Goal: Transaction & Acquisition: Purchase product/service

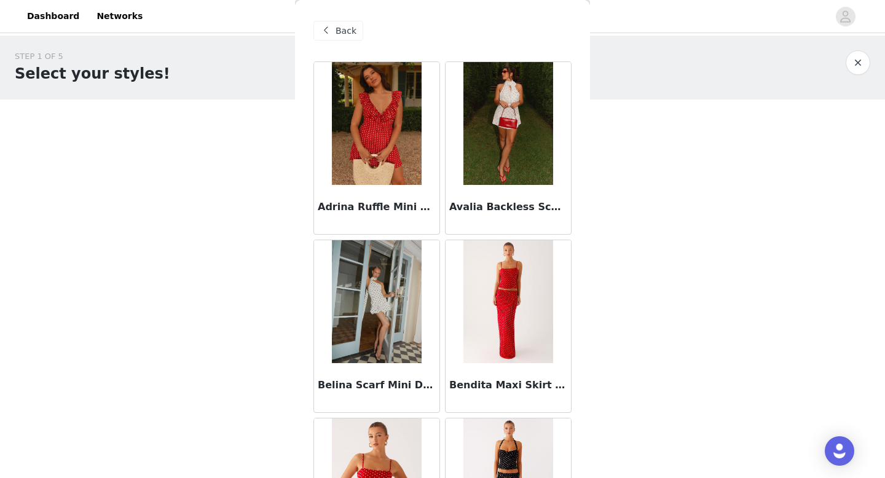
click at [337, 28] on span "Back" at bounding box center [345, 31] width 21 height 13
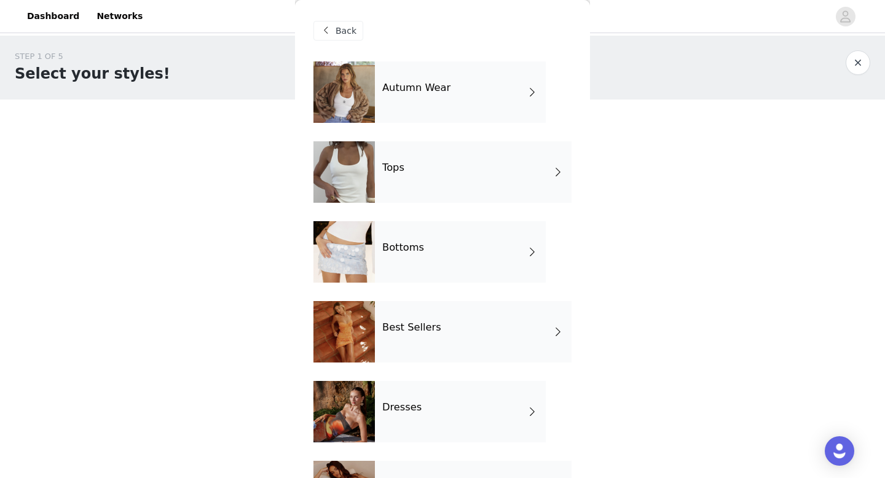
click at [452, 246] on div "Bottoms" at bounding box center [460, 251] width 171 height 61
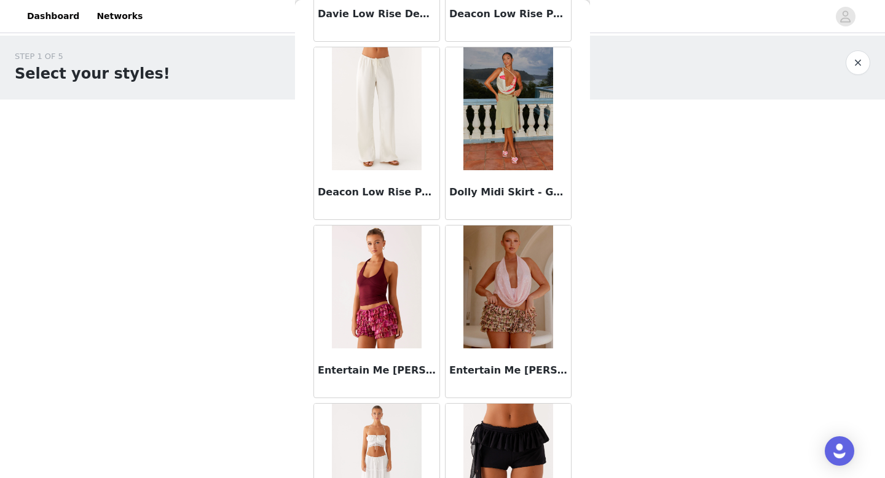
scroll to position [1402, 0]
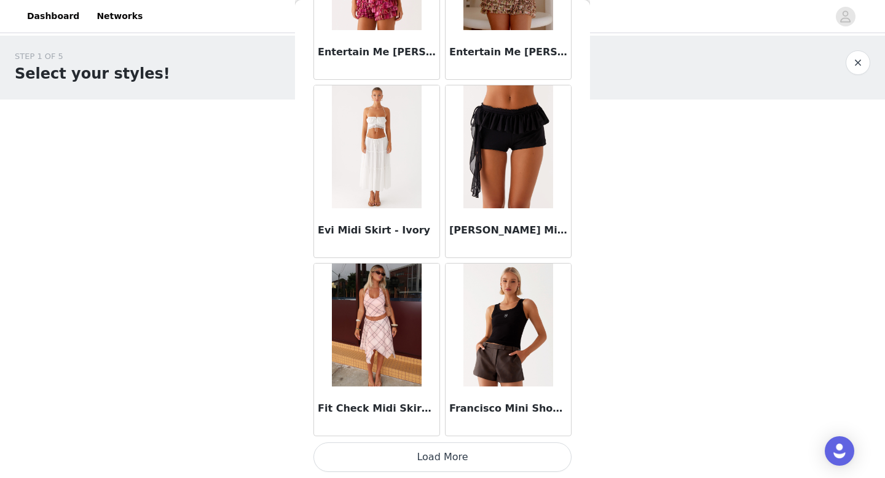
click at [439, 463] on button "Load More" at bounding box center [442, 456] width 258 height 29
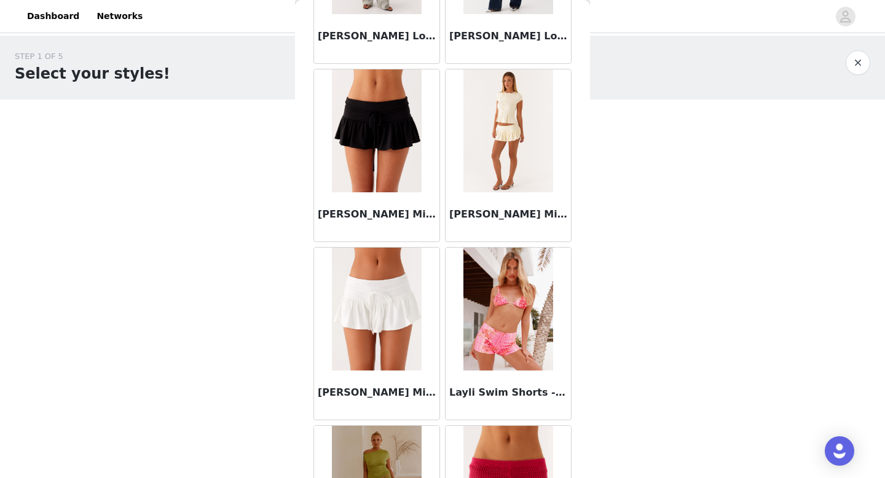
scroll to position [3183, 0]
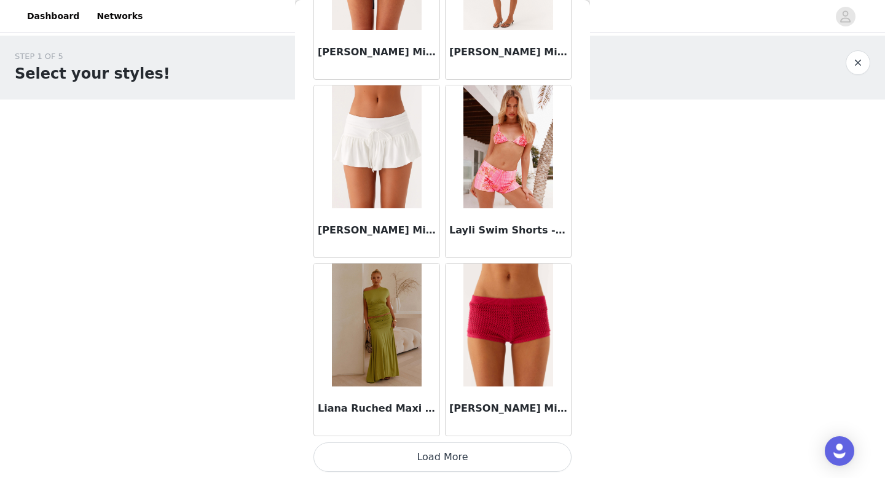
click at [450, 458] on button "Load More" at bounding box center [442, 456] width 258 height 29
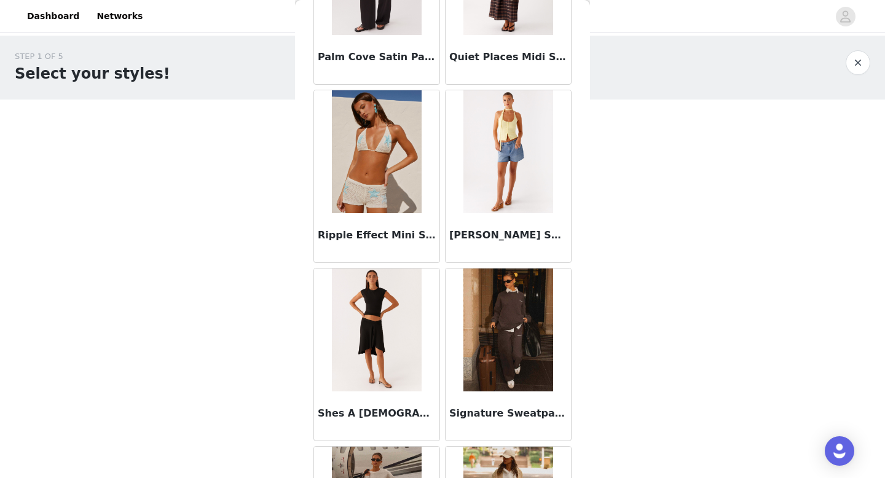
scroll to position [4964, 0]
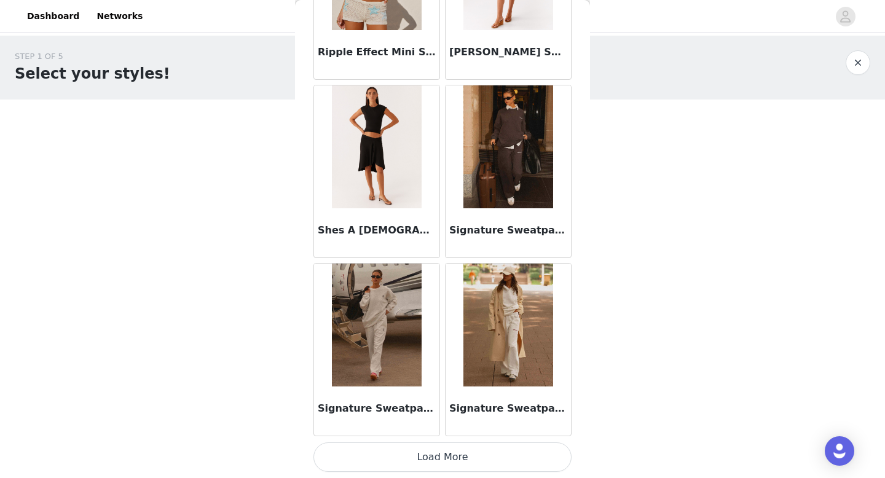
click at [450, 452] on button "Load More" at bounding box center [442, 456] width 258 height 29
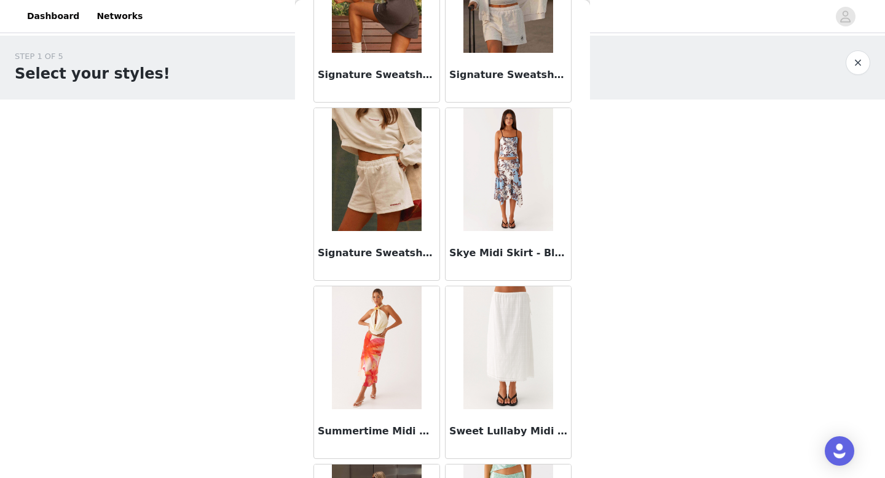
scroll to position [5816, 0]
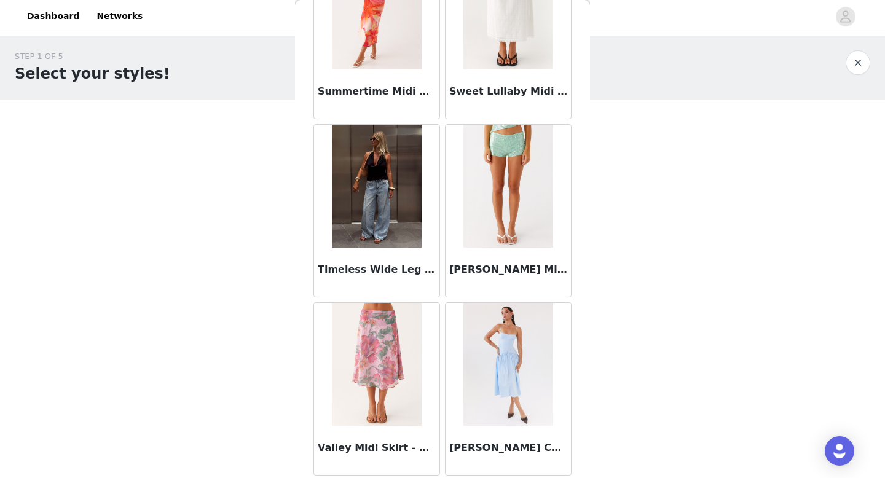
click at [393, 205] on img at bounding box center [376, 186] width 89 height 123
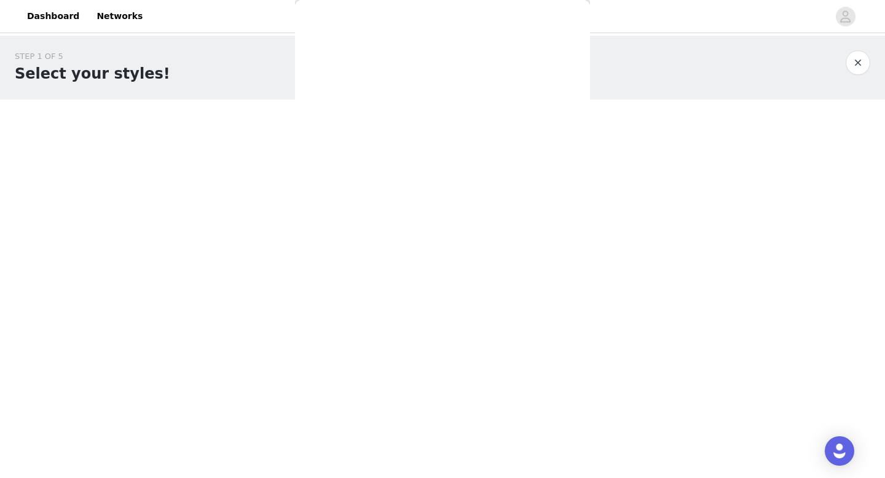
scroll to position [186, 0]
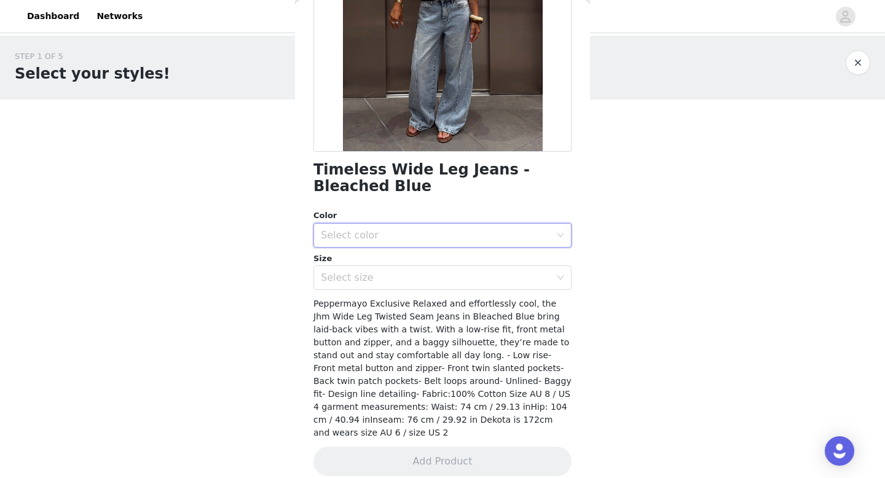
click at [404, 228] on div "Select color" at bounding box center [438, 235] width 235 height 23
click at [416, 259] on li "Bleached Blue" at bounding box center [442, 262] width 258 height 20
click at [423, 279] on div "Select size" at bounding box center [436, 277] width 230 height 12
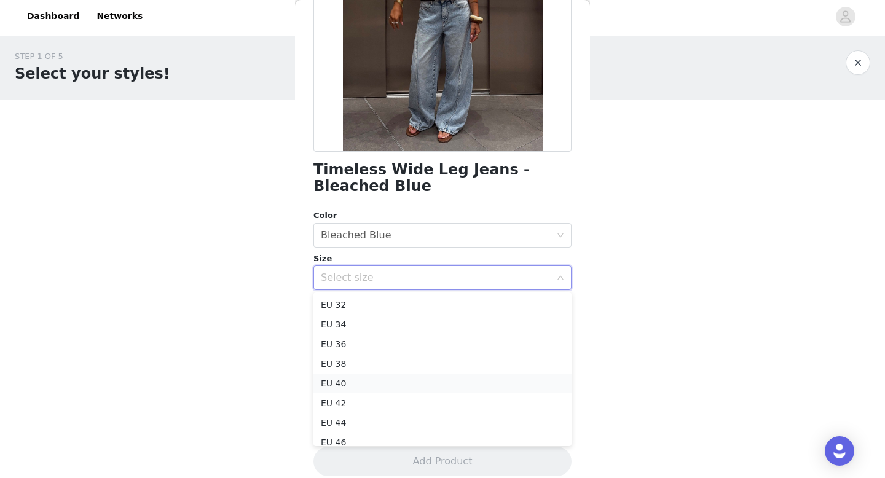
click at [459, 385] on li "EU 40" at bounding box center [442, 383] width 258 height 20
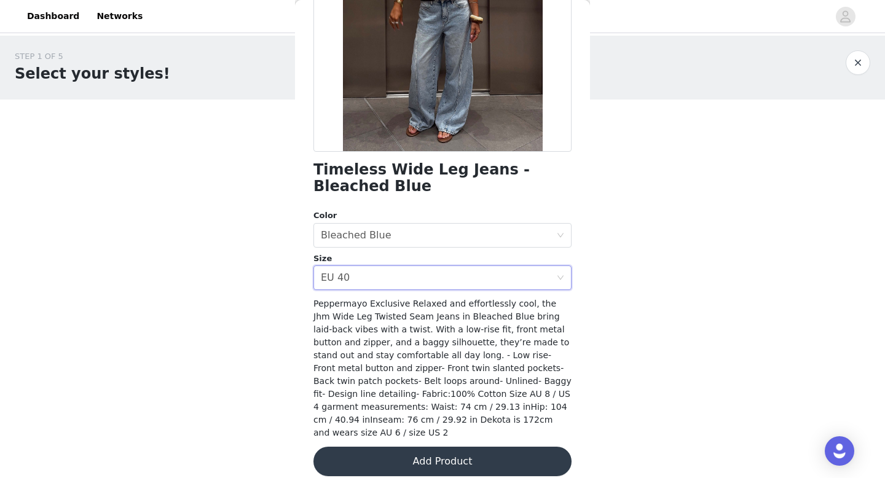
click at [448, 453] on button "Add Product" at bounding box center [442, 461] width 258 height 29
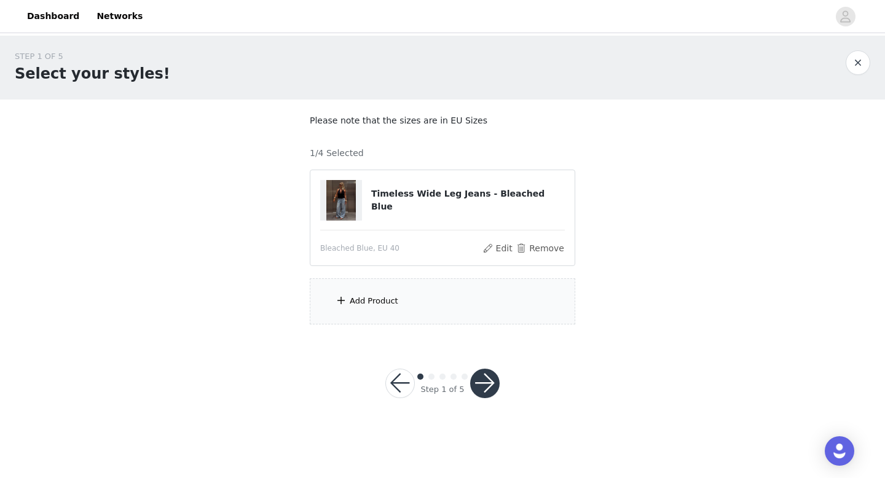
click at [378, 301] on div "Add Product" at bounding box center [374, 301] width 49 height 12
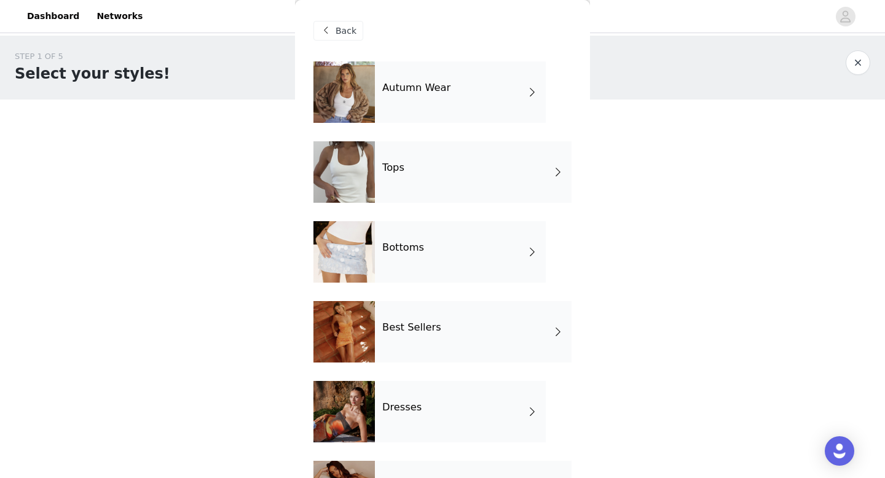
click at [474, 156] on div "Tops" at bounding box center [473, 171] width 197 height 61
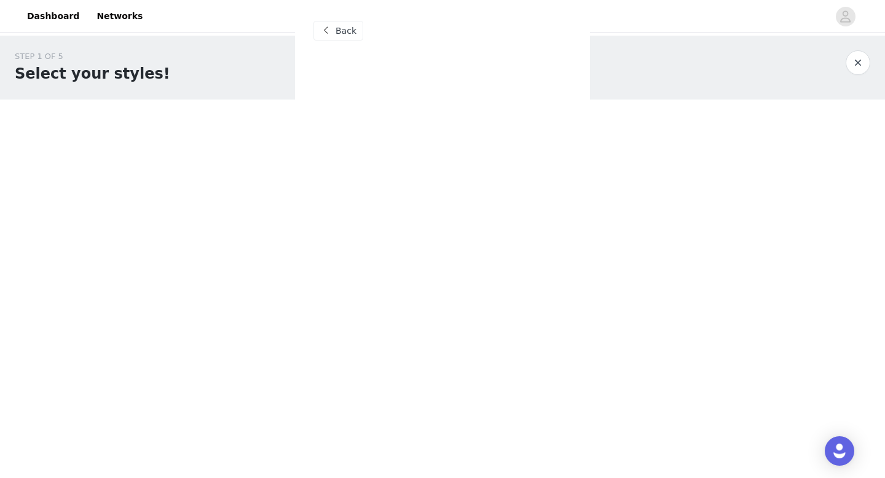
click at [332, 33] on span at bounding box center [325, 30] width 15 height 15
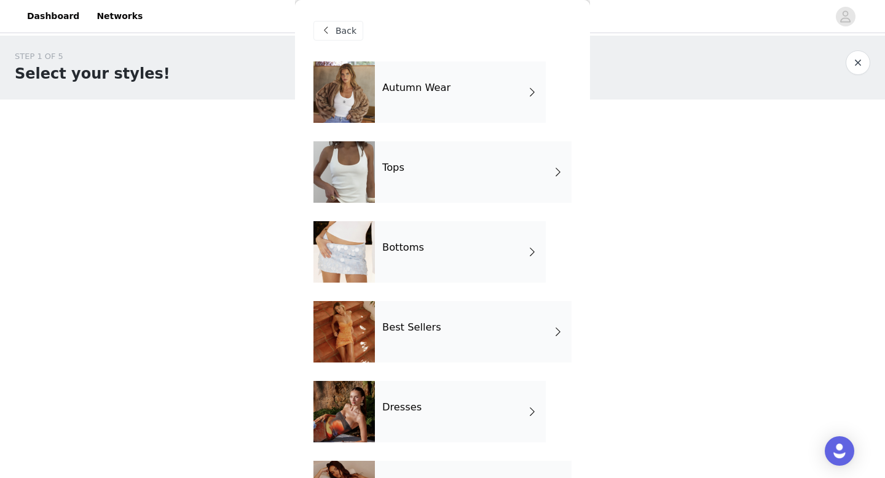
click at [413, 90] on h4 "Autumn Wear" at bounding box center [416, 87] width 68 height 11
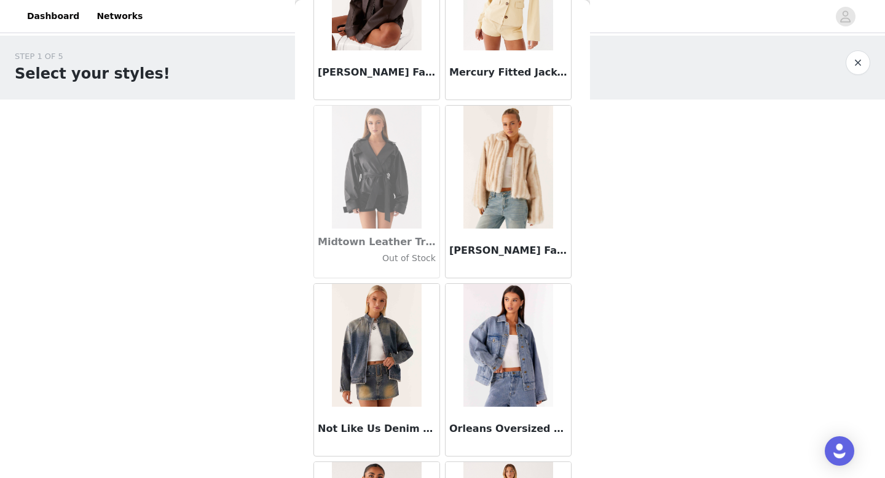
scroll to position [1402, 0]
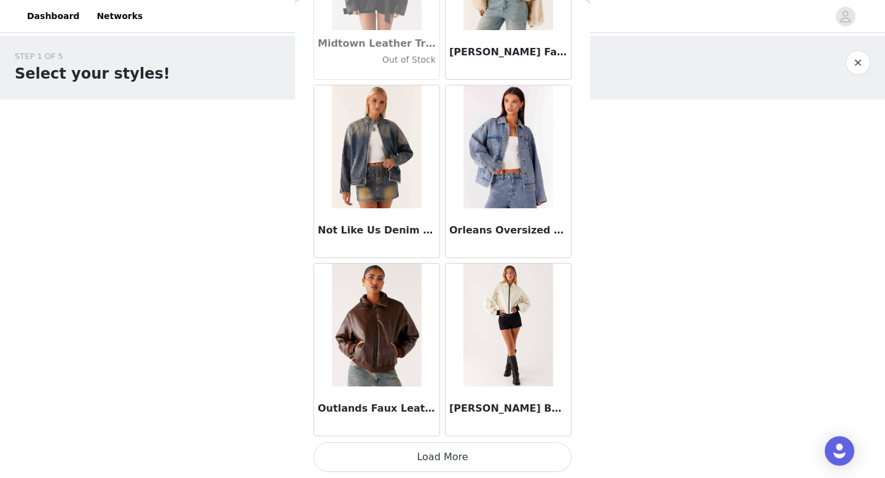
click at [443, 454] on button "Load More" at bounding box center [442, 456] width 258 height 29
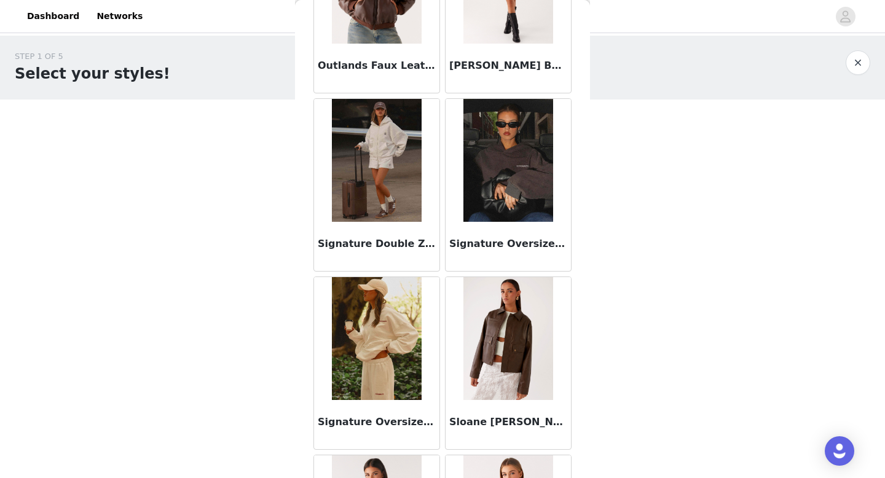
scroll to position [1780, 0]
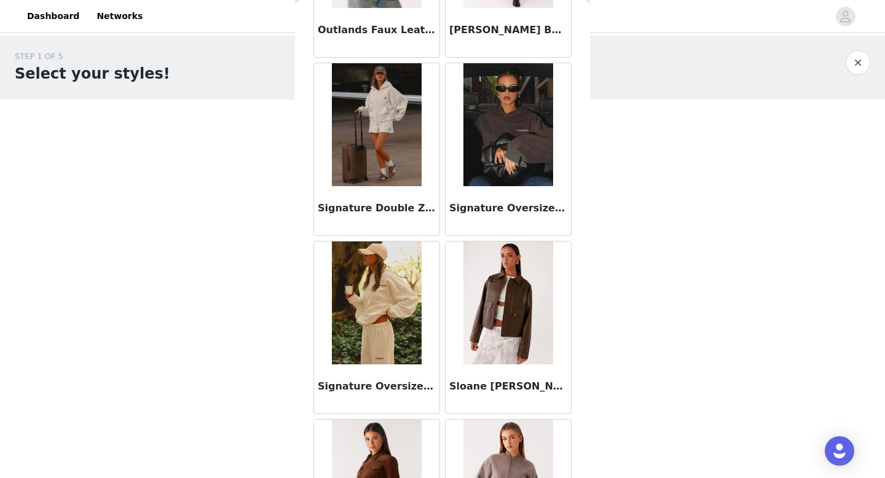
click at [510, 390] on h3 "Sloane [PERSON_NAME]" at bounding box center [508, 386] width 118 height 15
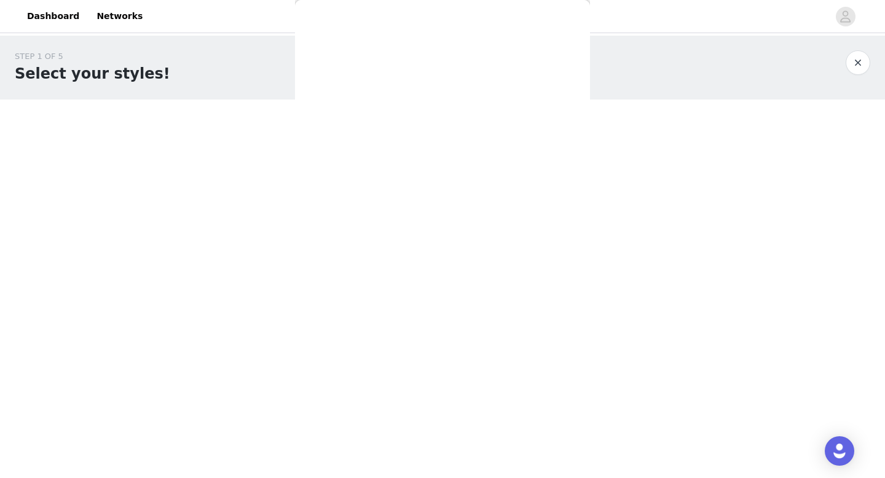
scroll to position [182, 0]
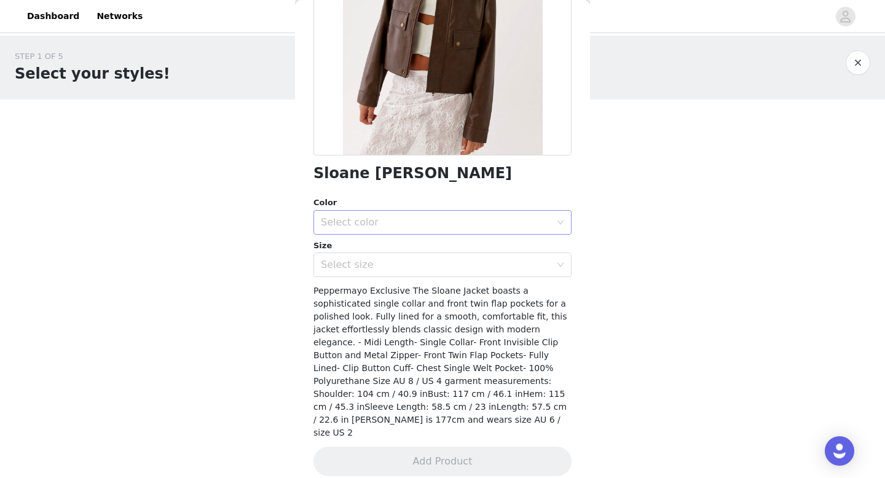
click at [428, 223] on div "Select color" at bounding box center [436, 222] width 230 height 12
click at [433, 261] on ul "Brown" at bounding box center [442, 249] width 258 height 25
click at [424, 248] on li "Brown" at bounding box center [442, 250] width 258 height 20
click at [428, 268] on div "Select size" at bounding box center [436, 265] width 230 height 12
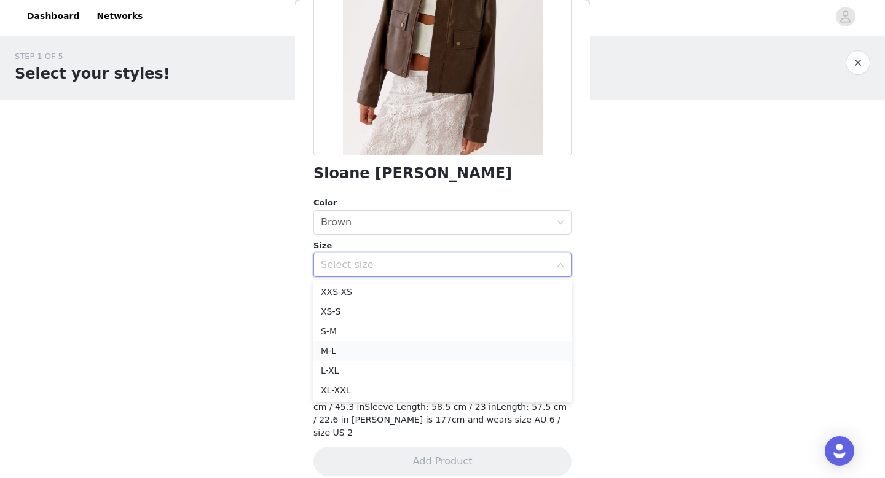
click at [400, 346] on li "M-L" at bounding box center [442, 351] width 258 height 20
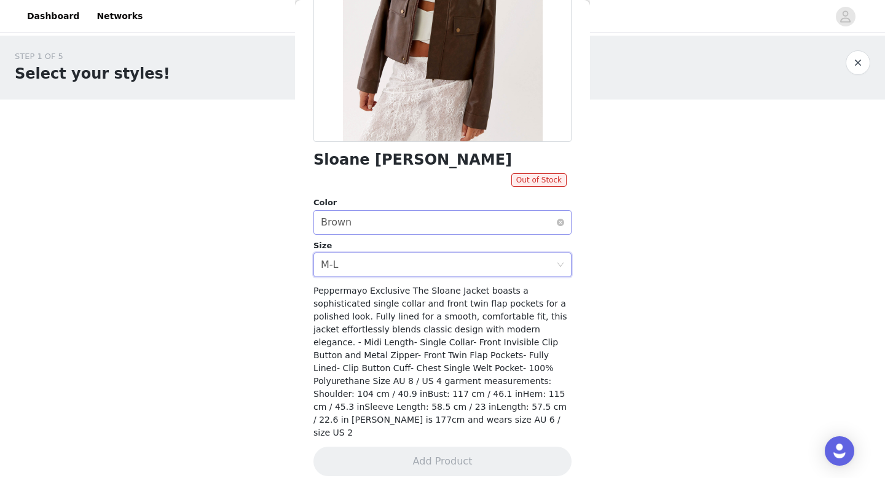
scroll to position [195, 0]
click at [397, 278] on div "Sloane Jacket - Brown Out of Stock Color Select color Brown Size Select size M-…" at bounding box center [442, 178] width 258 height 625
click at [396, 275] on div "Select size M-L" at bounding box center [438, 265] width 235 height 23
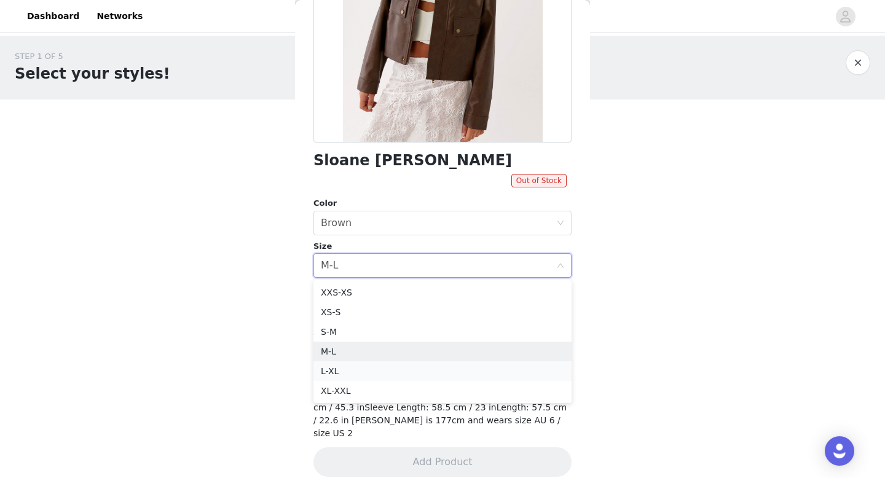
click at [393, 365] on li "L-XL" at bounding box center [442, 371] width 258 height 20
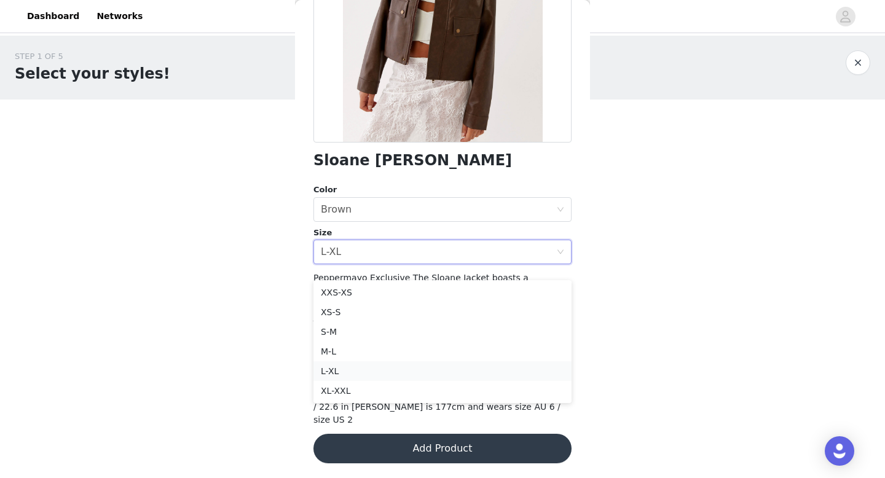
scroll to position [182, 0]
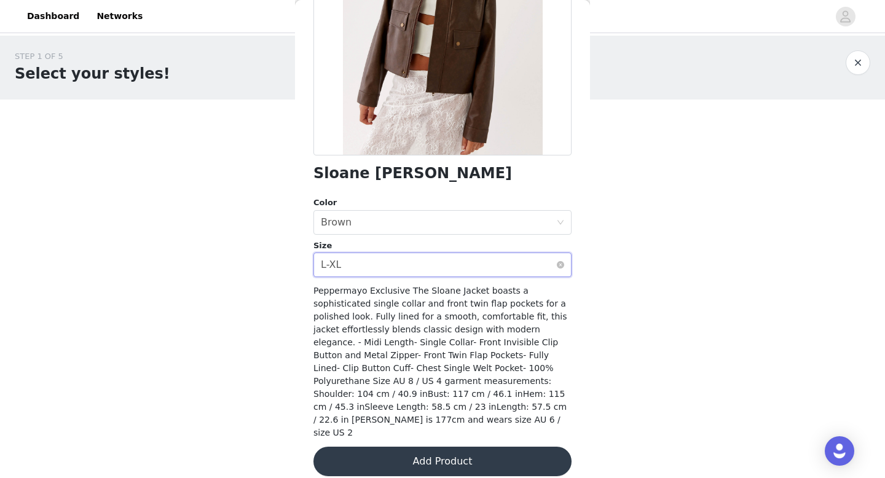
click at [433, 264] on div "Select size L-XL" at bounding box center [438, 264] width 235 height 23
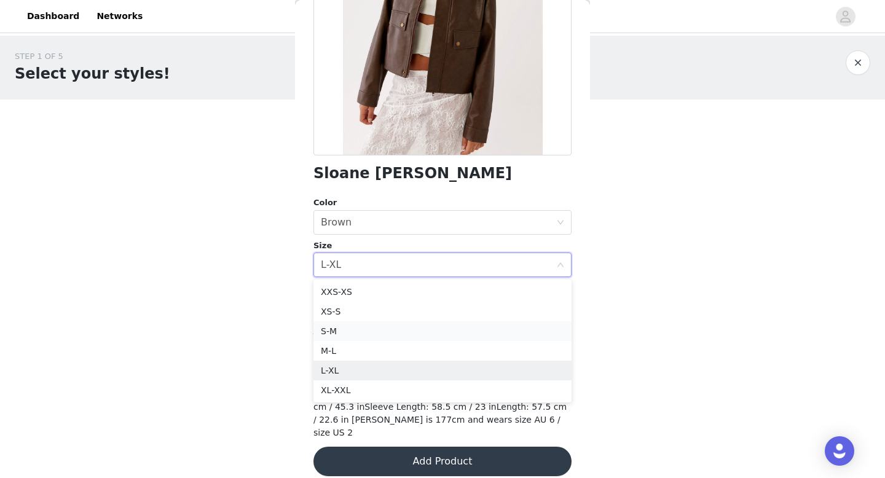
click at [418, 327] on li "S-M" at bounding box center [442, 331] width 258 height 20
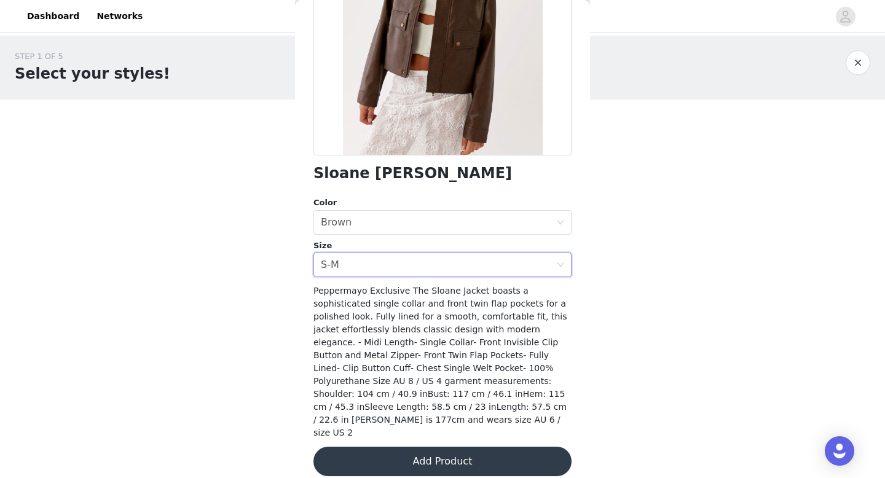
click at [583, 252] on div "Back Sloane Jacket - Brown Color Select color Brown Size Select size S-M Pepper…" at bounding box center [442, 239] width 295 height 478
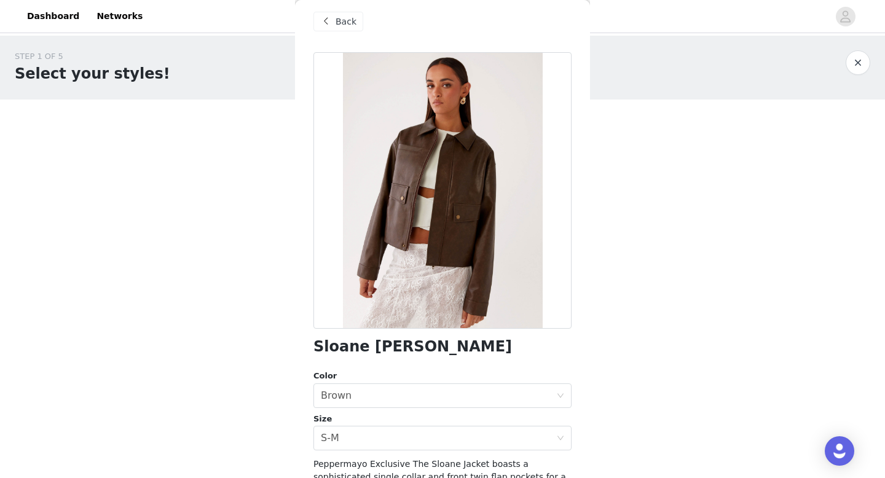
scroll to position [0, 0]
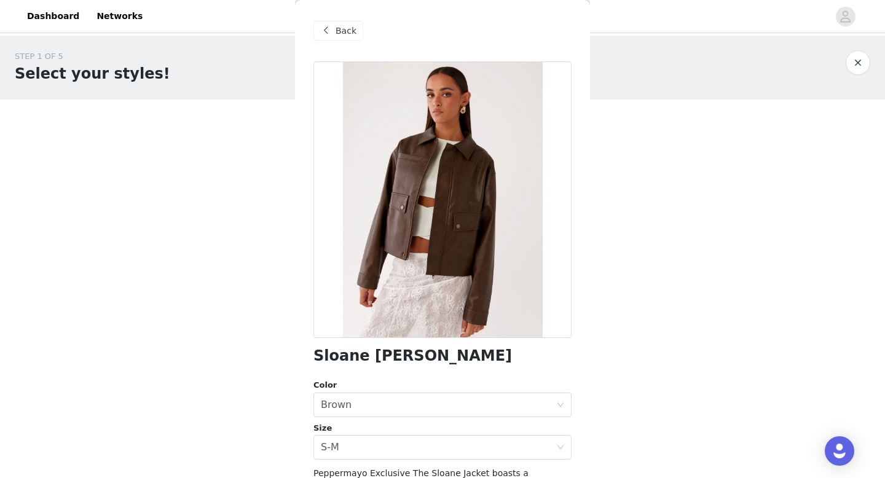
click at [447, 165] on div at bounding box center [442, 199] width 258 height 276
click at [854, 61] on button "button" at bounding box center [857, 62] width 25 height 25
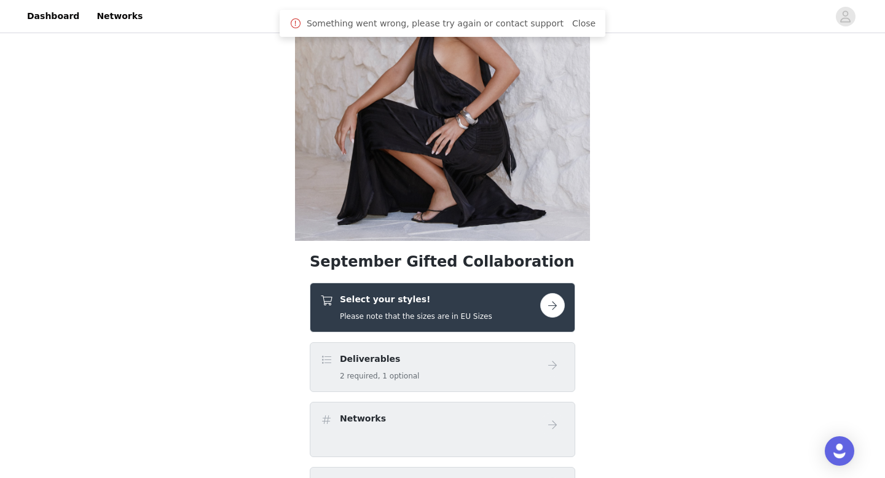
scroll to position [128, 0]
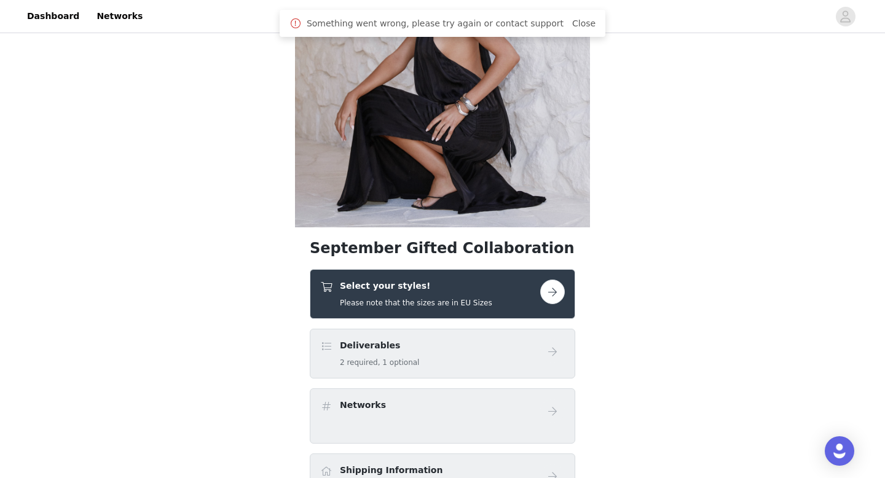
click at [549, 284] on button "button" at bounding box center [552, 291] width 25 height 25
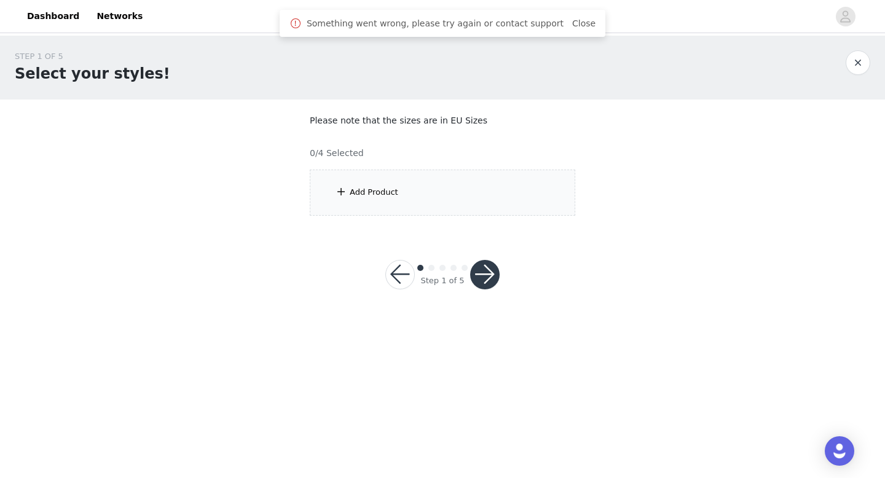
click at [466, 201] on div "Add Product" at bounding box center [442, 193] width 265 height 46
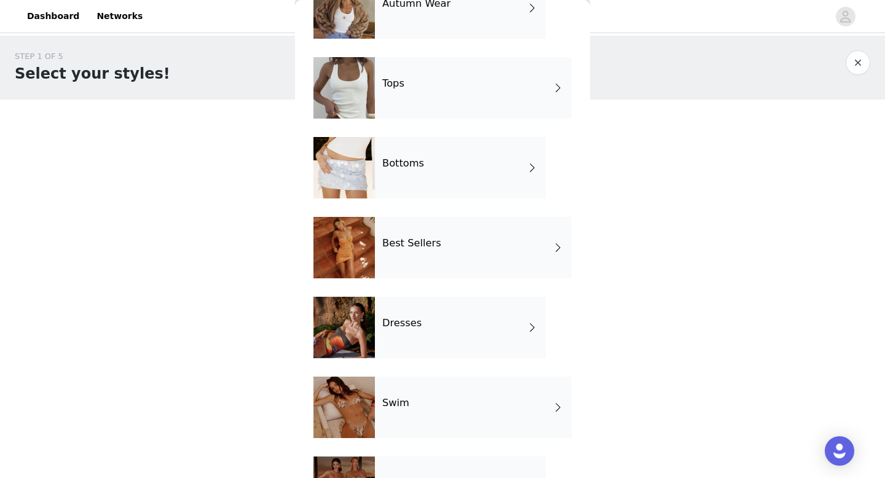
scroll to position [90, 0]
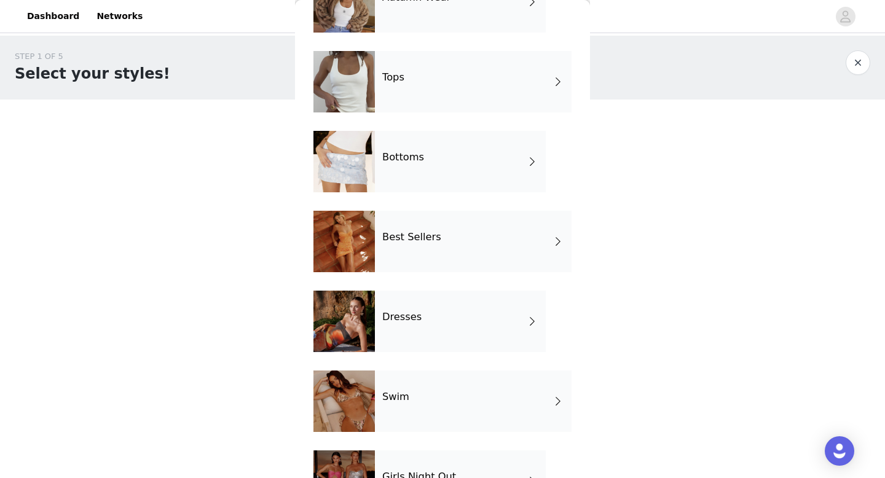
click at [448, 178] on div "Bottoms" at bounding box center [460, 161] width 171 height 61
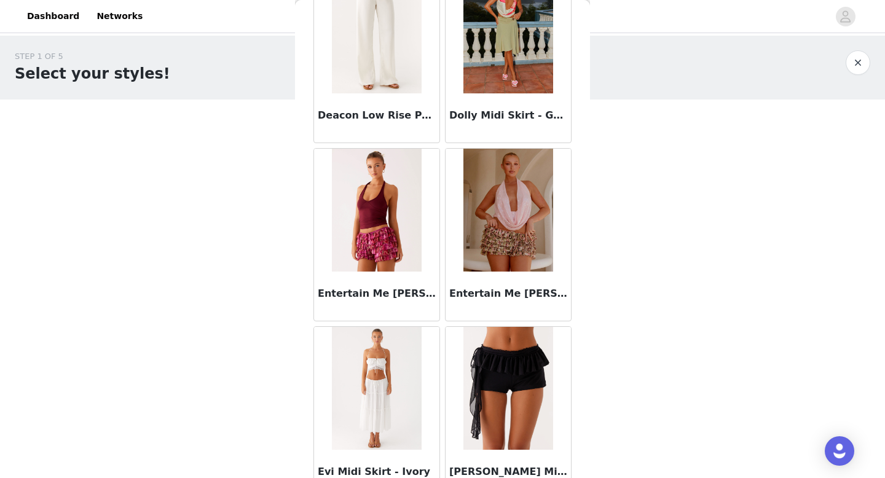
scroll to position [1402, 0]
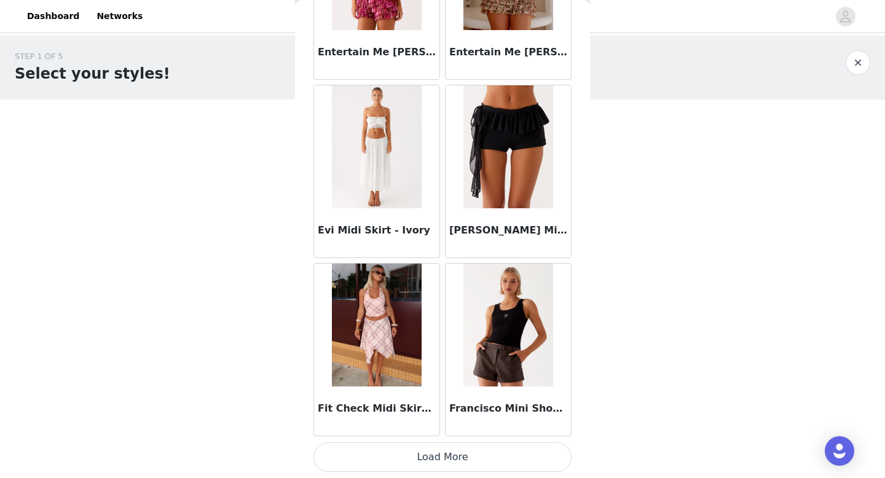
click at [416, 456] on button "Load More" at bounding box center [442, 456] width 258 height 29
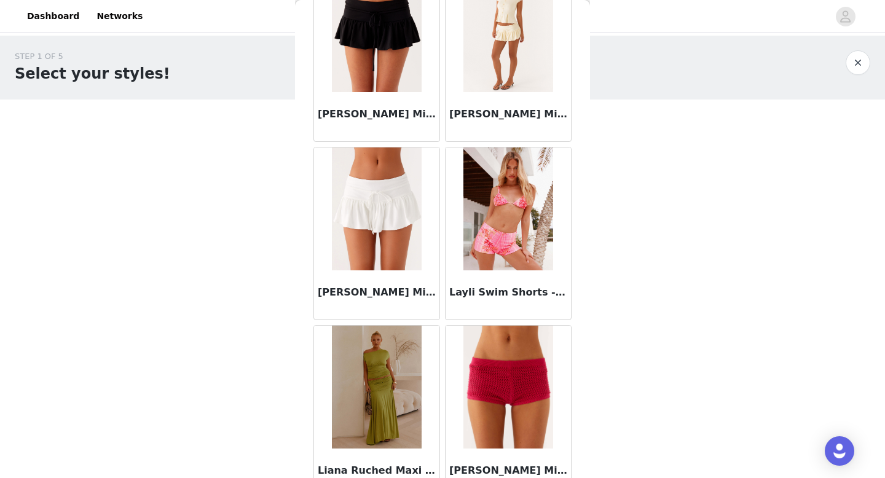
scroll to position [3183, 0]
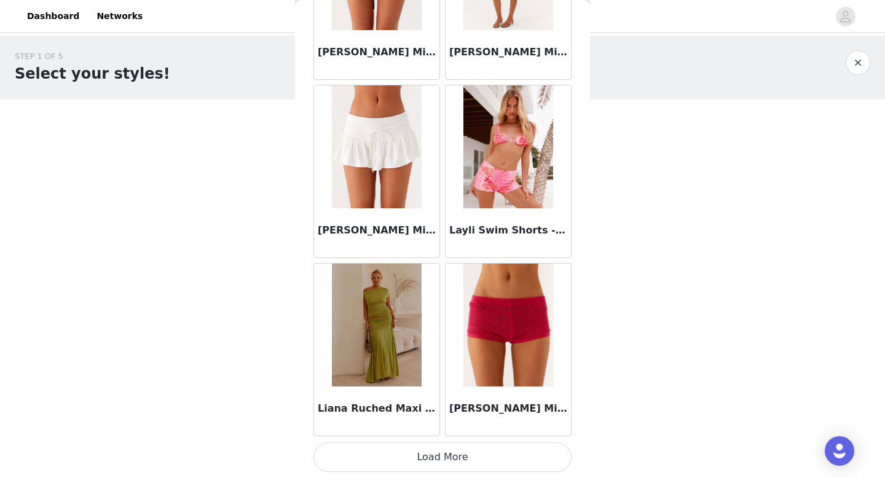
click at [470, 450] on button "Load More" at bounding box center [442, 456] width 258 height 29
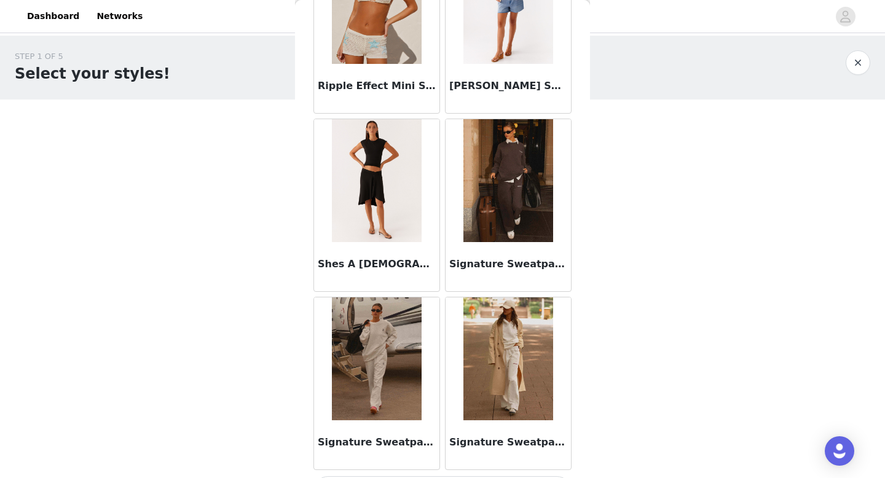
scroll to position [4964, 0]
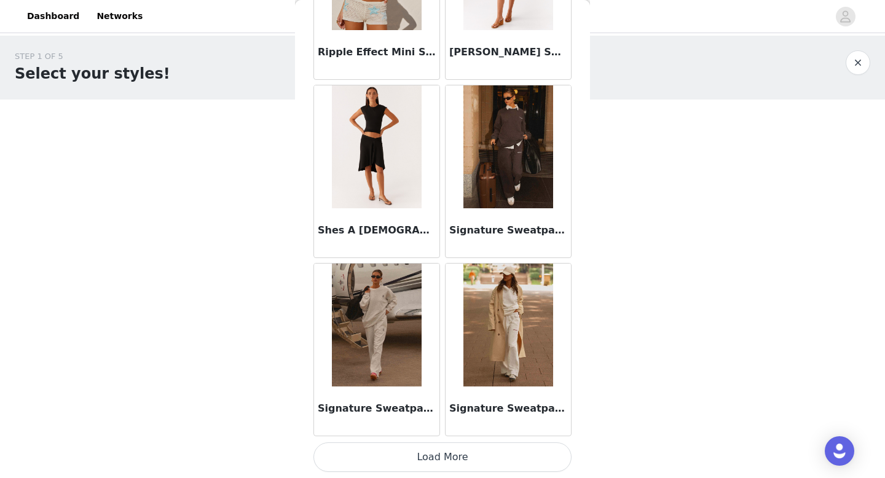
click at [461, 457] on button "Load More" at bounding box center [442, 456] width 258 height 29
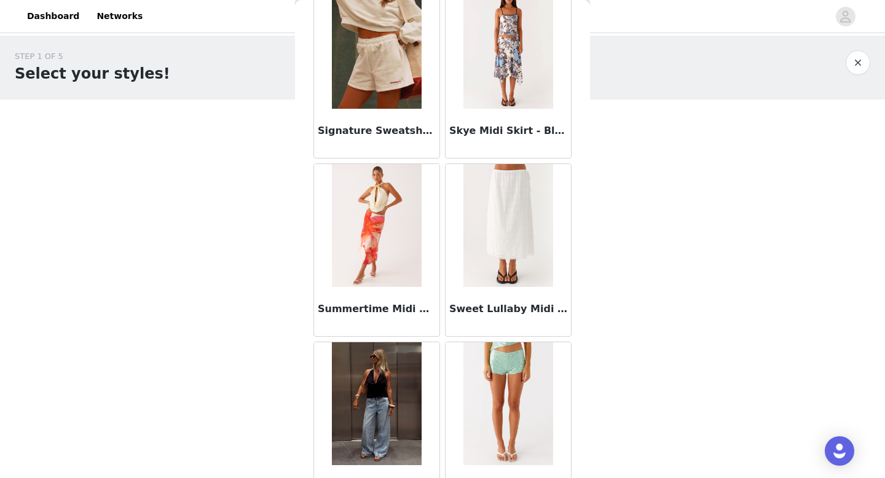
scroll to position [5816, 0]
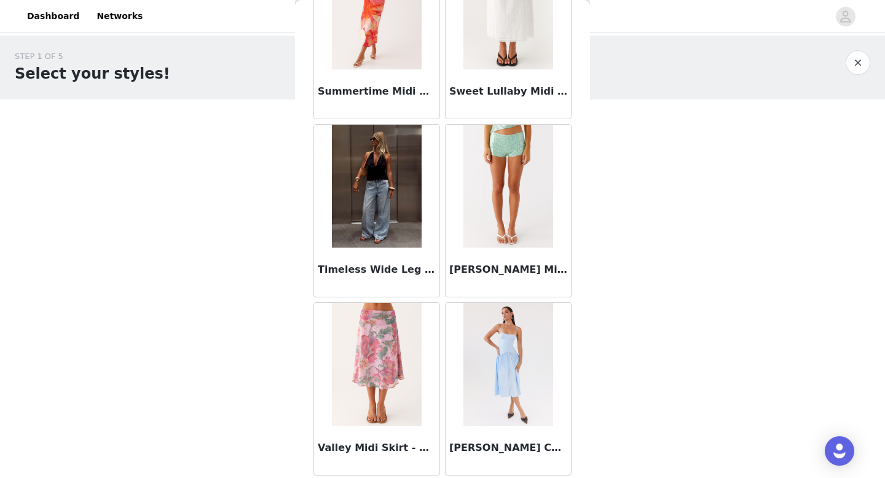
click at [370, 264] on h3 "Timeless Wide Leg Jeans - Bleached Blue" at bounding box center [377, 269] width 118 height 15
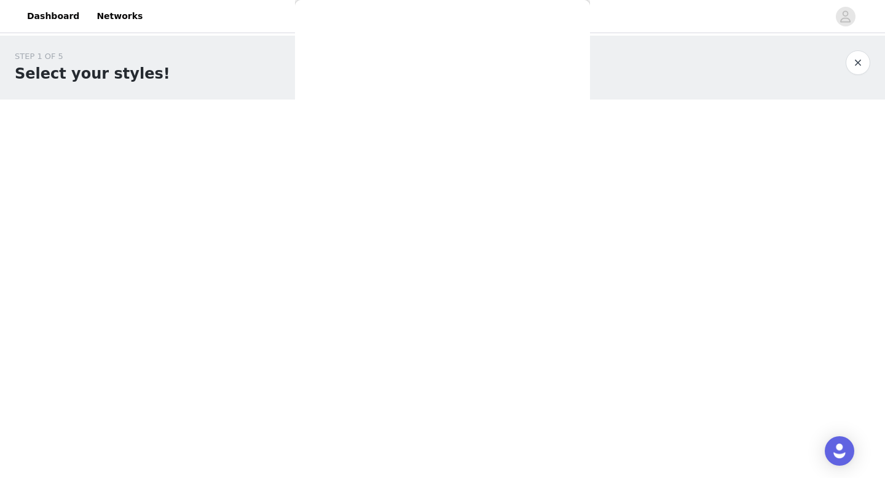
scroll to position [186, 0]
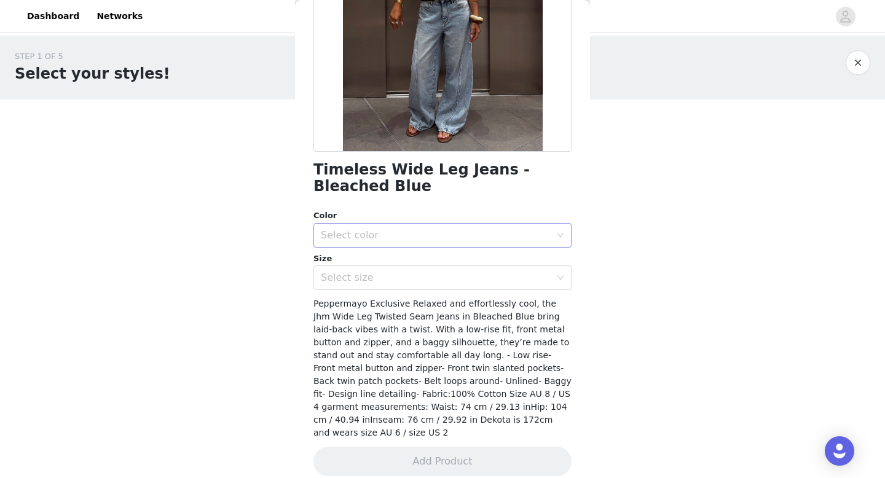
click at [463, 235] on div "Select color" at bounding box center [436, 235] width 230 height 12
click at [463, 255] on li "Bleached Blue" at bounding box center [442, 262] width 258 height 20
click at [462, 273] on div "Select size" at bounding box center [436, 277] width 230 height 12
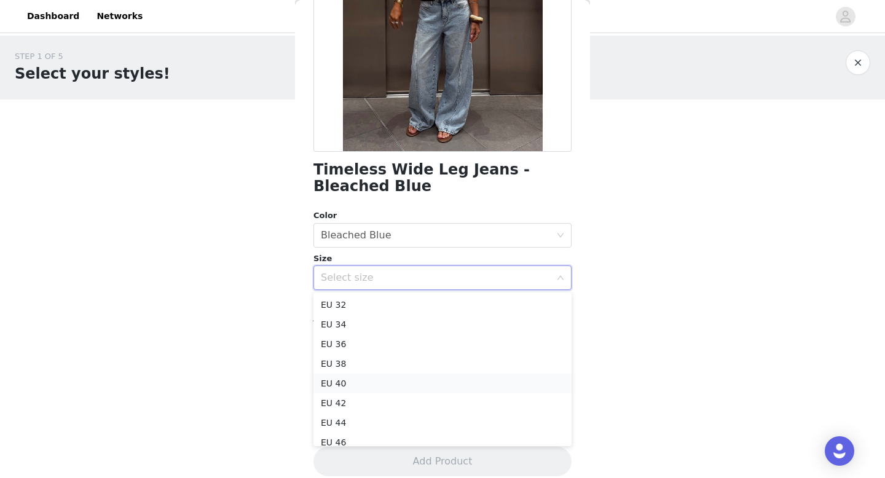
click at [423, 384] on li "EU 40" at bounding box center [442, 383] width 258 height 20
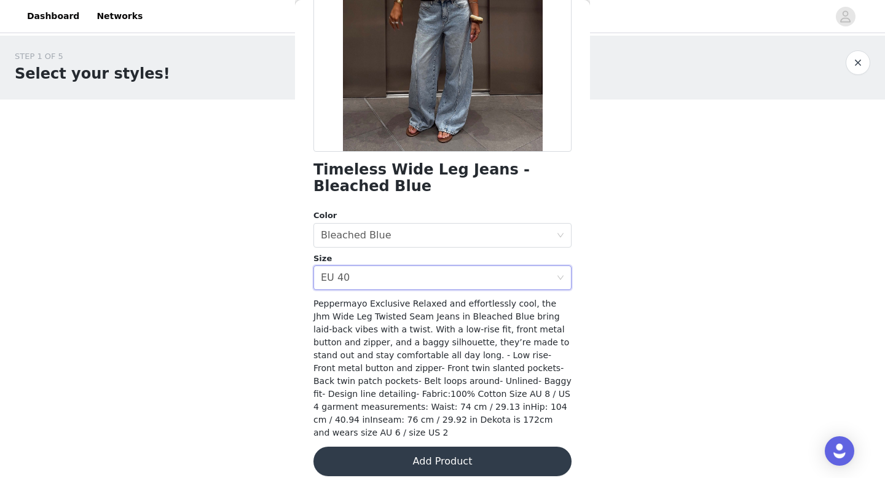
click at [429, 447] on button "Add Product" at bounding box center [442, 461] width 258 height 29
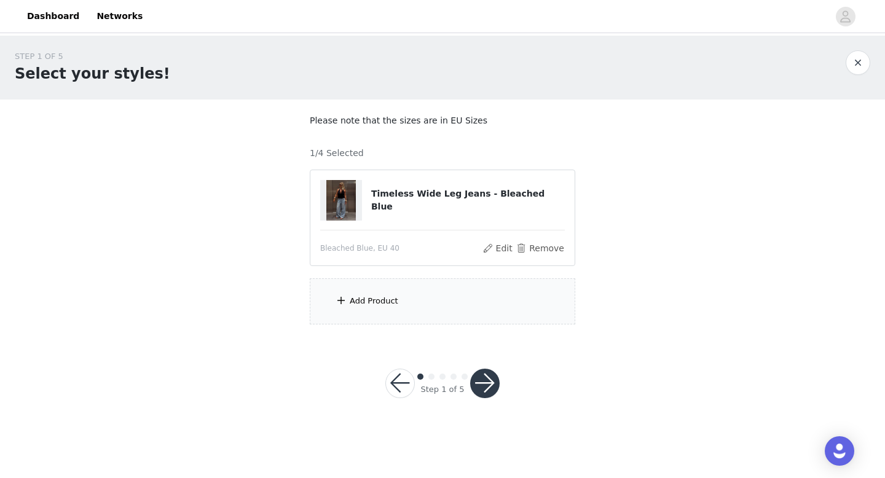
click at [396, 310] on div "Add Product" at bounding box center [442, 301] width 265 height 46
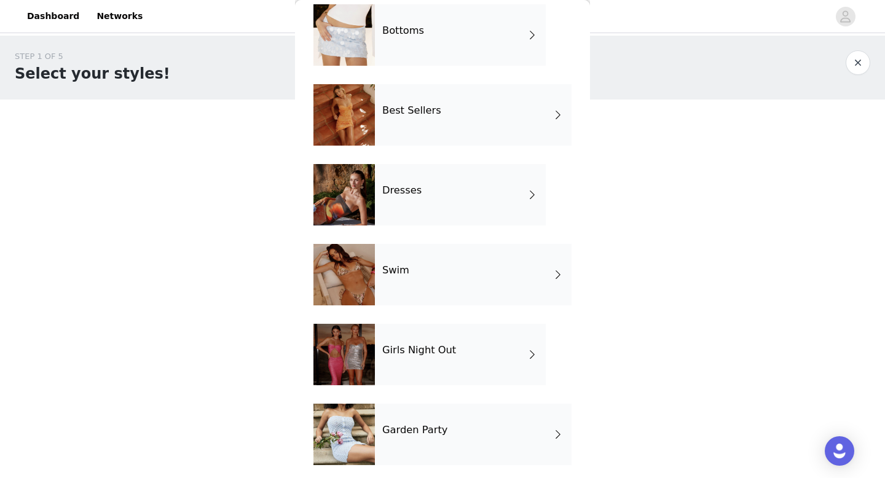
scroll to position [219, 0]
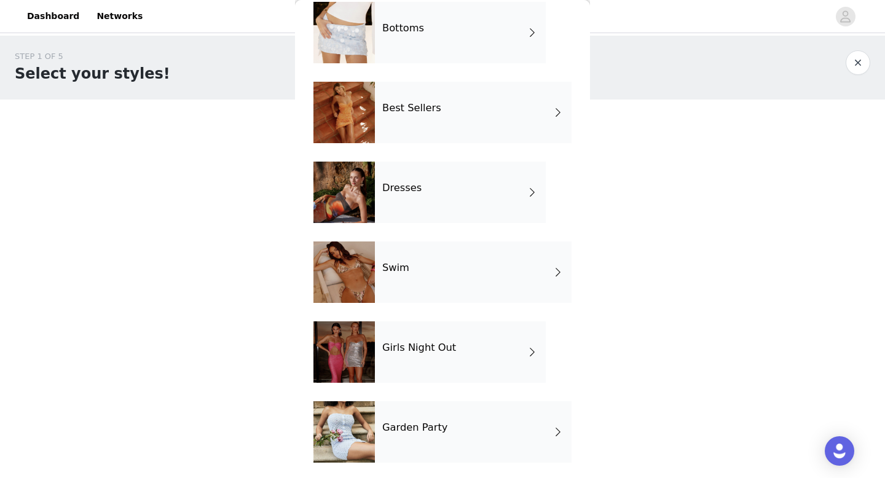
click at [450, 198] on div "Dresses" at bounding box center [460, 192] width 171 height 61
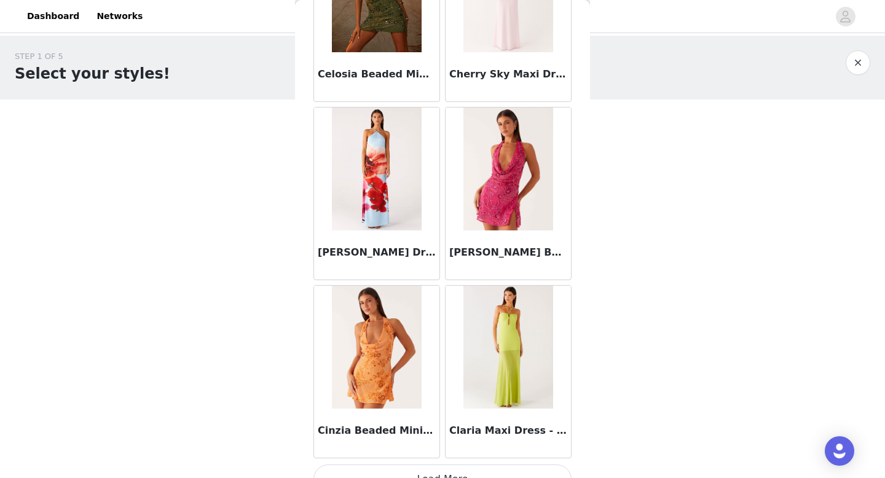
scroll to position [1402, 0]
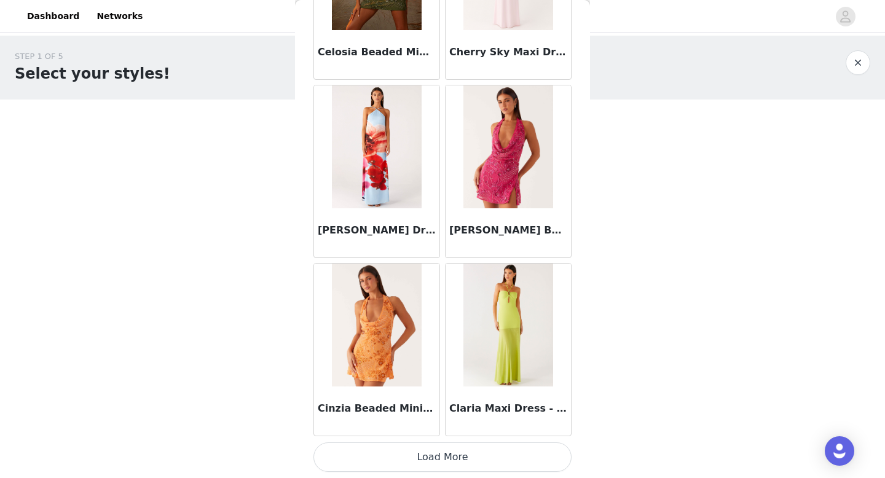
click at [403, 448] on button "Load More" at bounding box center [442, 456] width 258 height 29
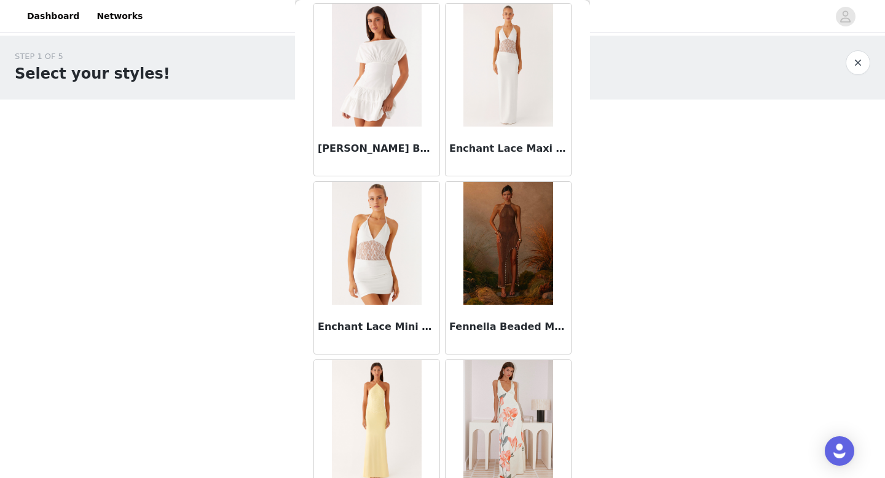
scroll to position [3183, 0]
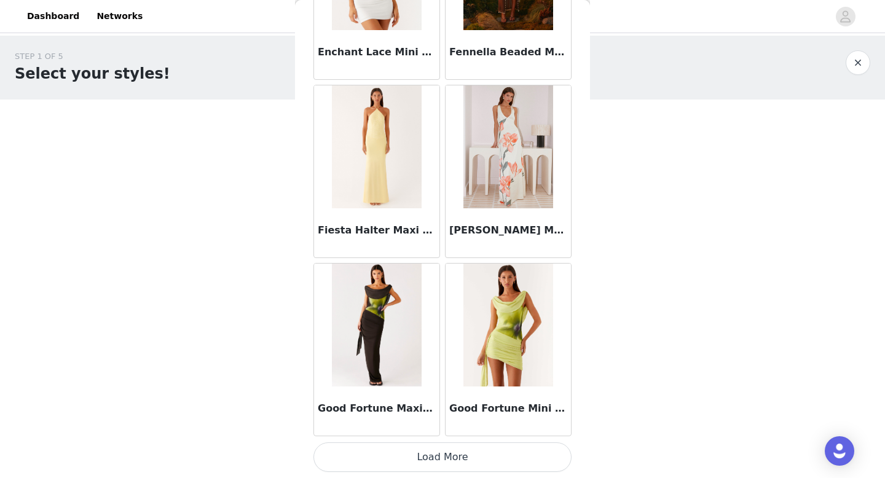
click at [431, 457] on button "Load More" at bounding box center [442, 456] width 258 height 29
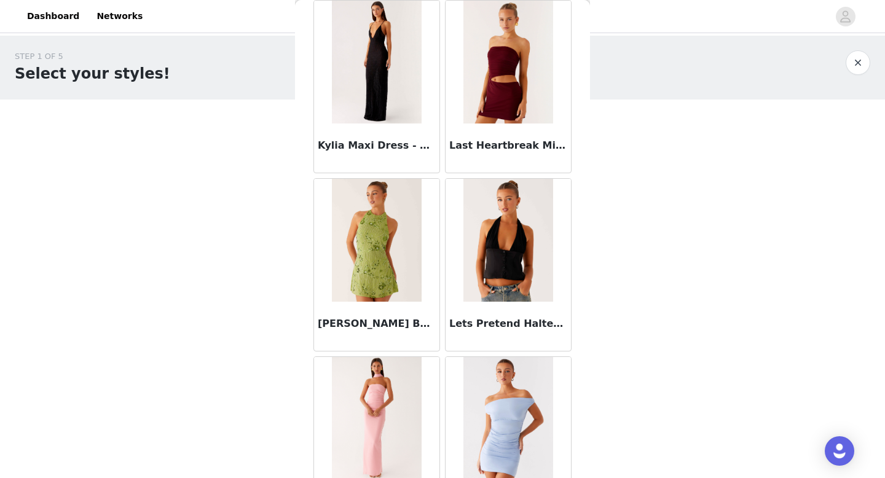
scroll to position [4800, 0]
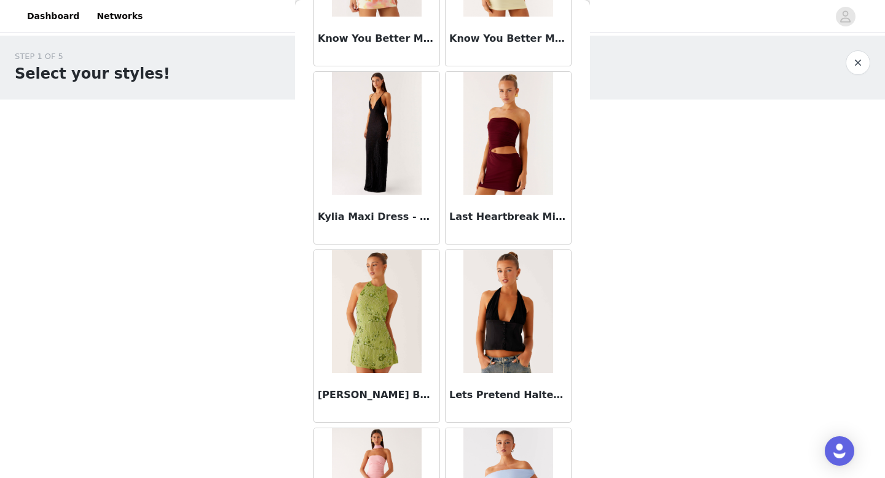
click at [397, 213] on h3 "Kylia Maxi Dress - Black" at bounding box center [377, 216] width 118 height 15
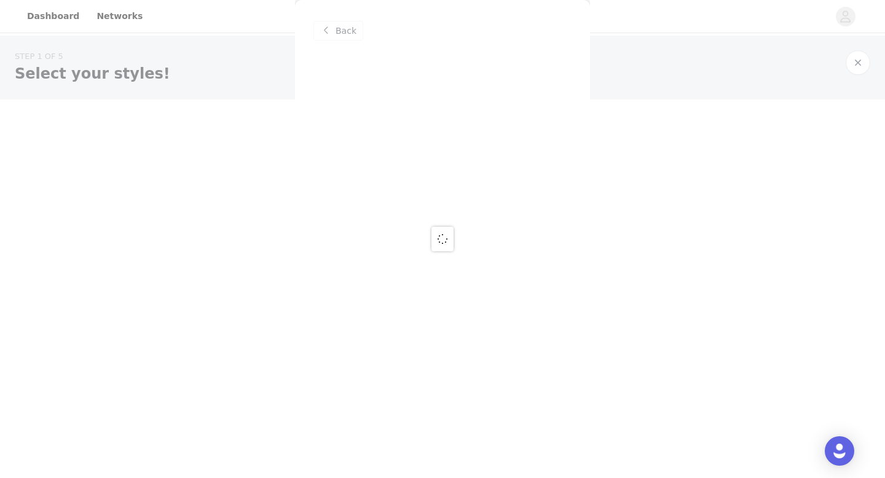
scroll to position [0, 0]
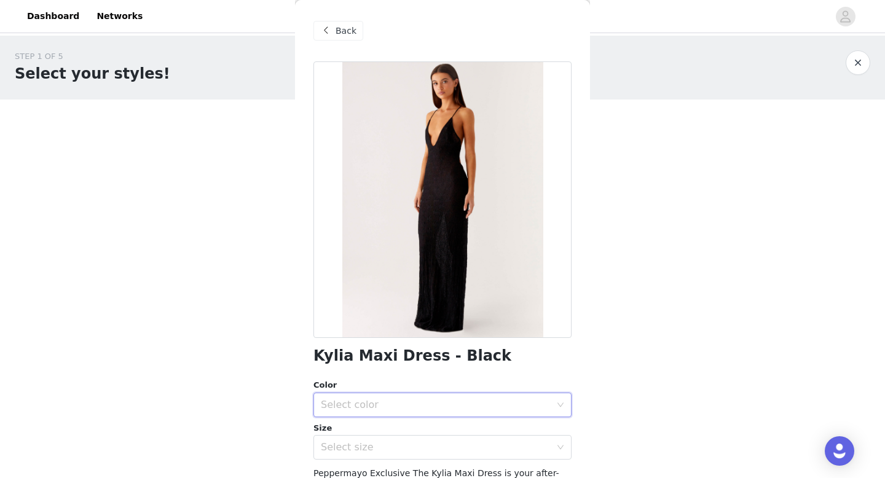
click at [446, 397] on div "Select color" at bounding box center [438, 404] width 235 height 23
click at [447, 424] on li "Black" at bounding box center [442, 432] width 258 height 20
click at [448, 440] on div "Select size" at bounding box center [438, 446] width 235 height 23
click at [453, 450] on div "Select size" at bounding box center [436, 447] width 230 height 12
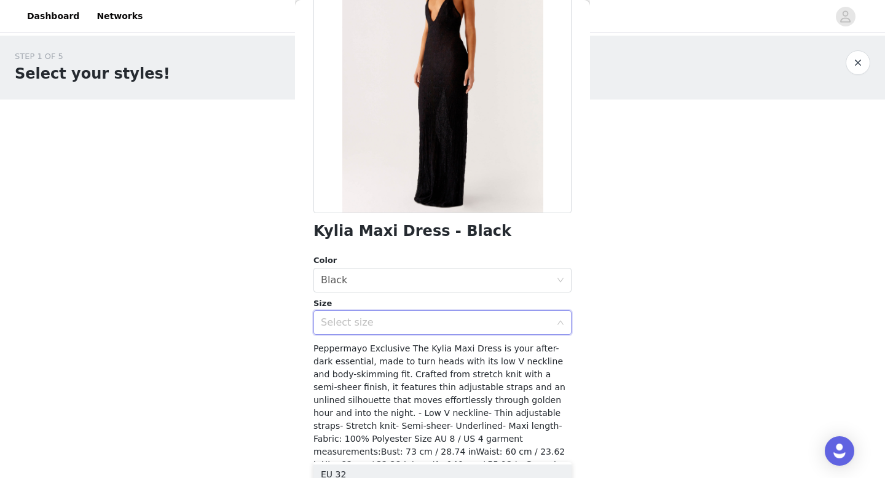
scroll to position [125, 0]
click at [558, 316] on div "Select size" at bounding box center [442, 322] width 258 height 25
click at [541, 320] on div "Select size" at bounding box center [436, 322] width 230 height 12
click at [377, 325] on div "Select size" at bounding box center [436, 322] width 230 height 12
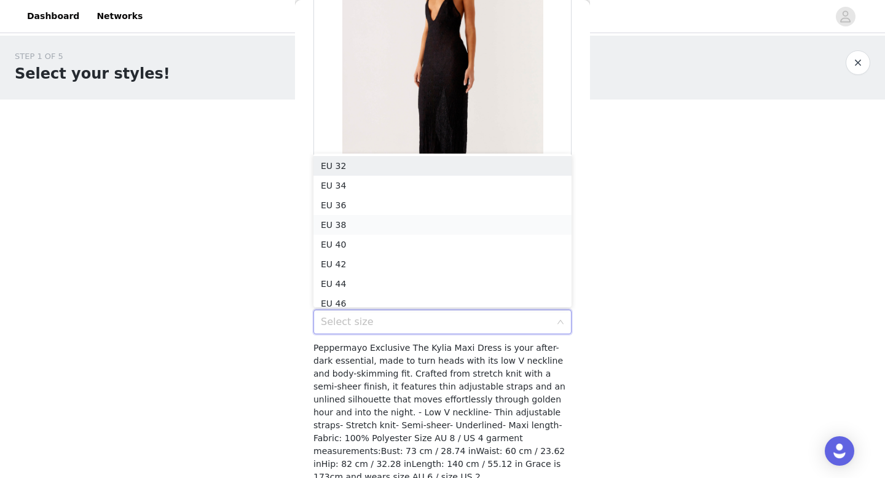
scroll to position [6, 0]
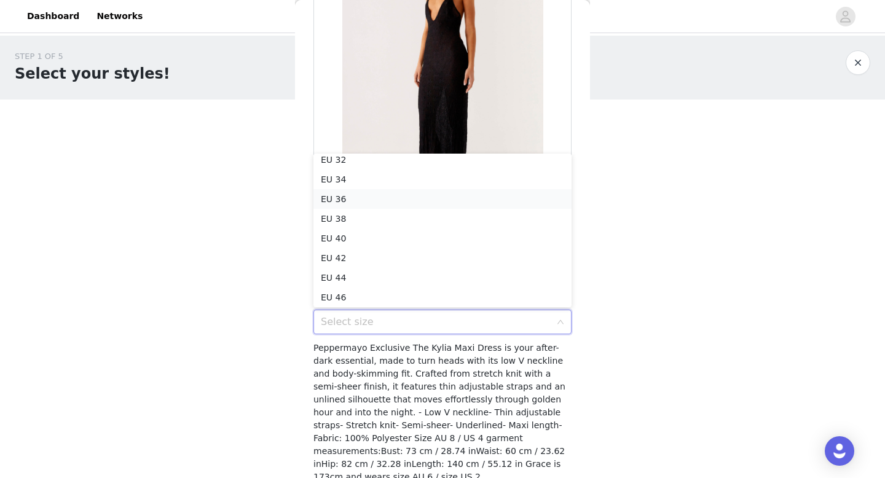
click at [410, 203] on li "EU 36" at bounding box center [442, 199] width 258 height 20
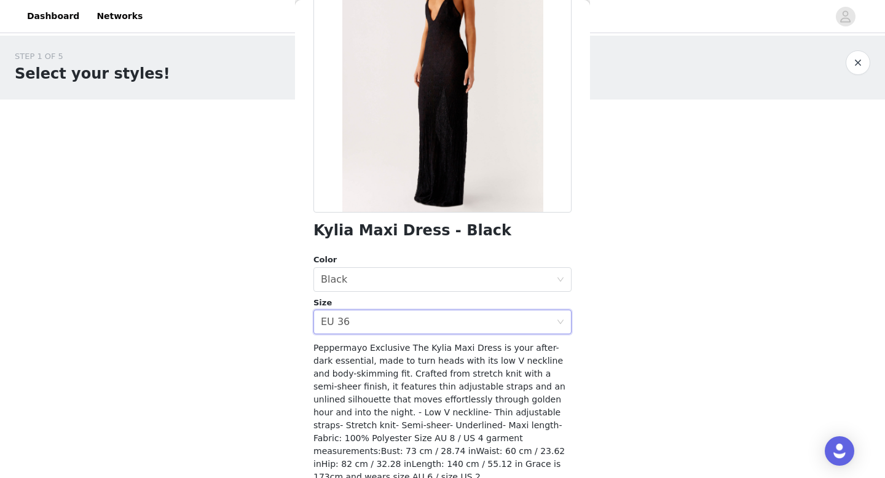
scroll to position [170, 0]
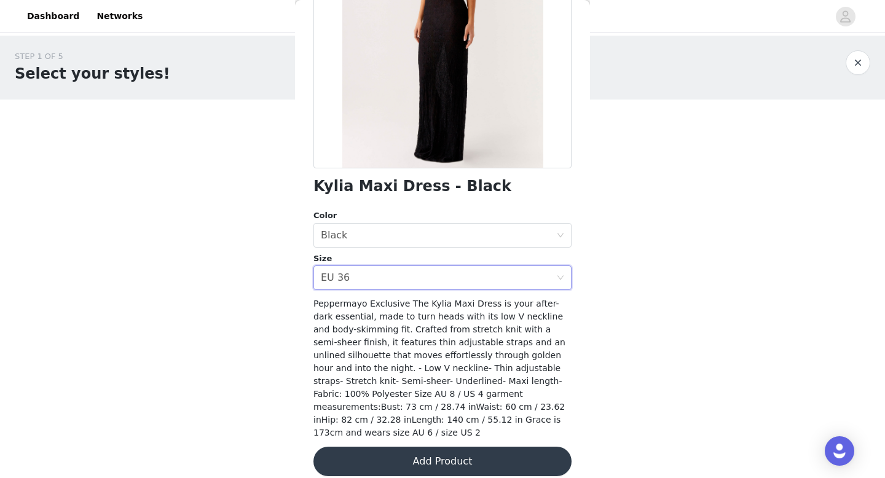
click at [405, 453] on button "Add Product" at bounding box center [442, 461] width 258 height 29
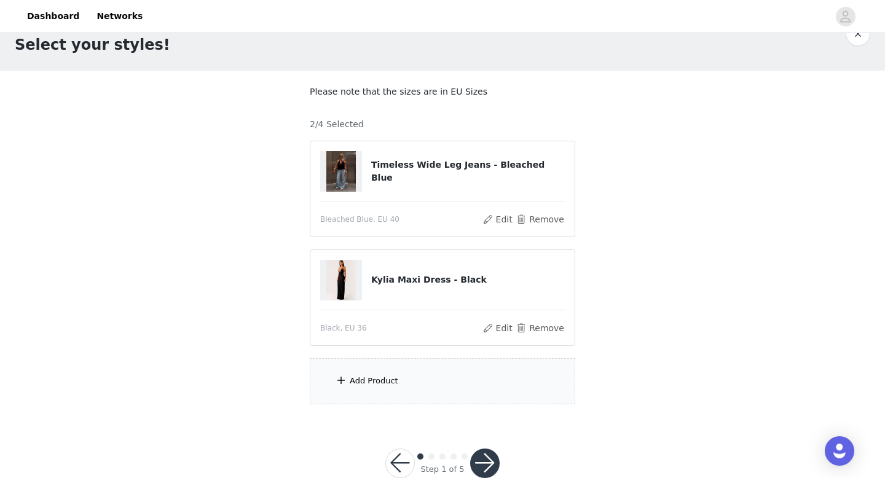
scroll to position [33, 0]
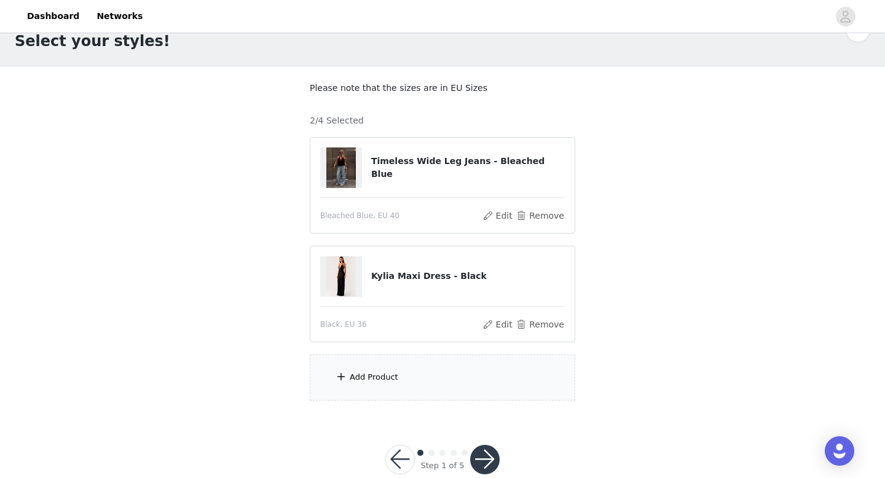
click at [353, 371] on div "Add Product" at bounding box center [374, 377] width 49 height 12
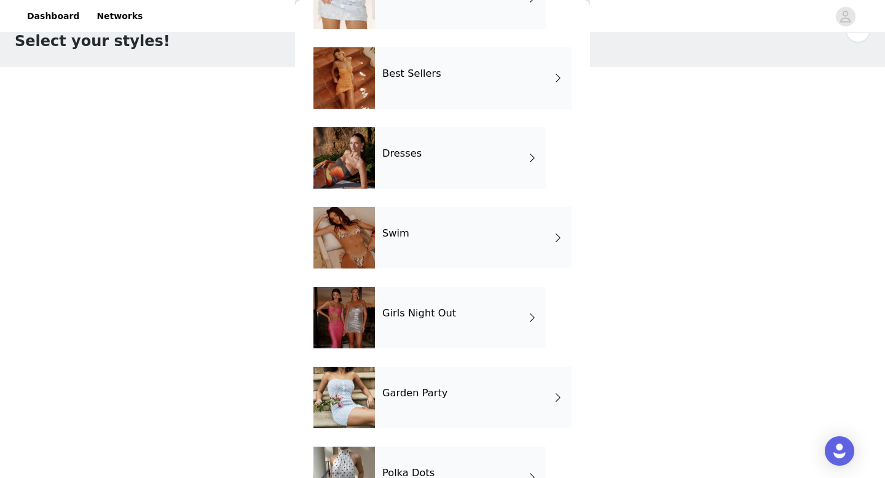
scroll to position [302, 0]
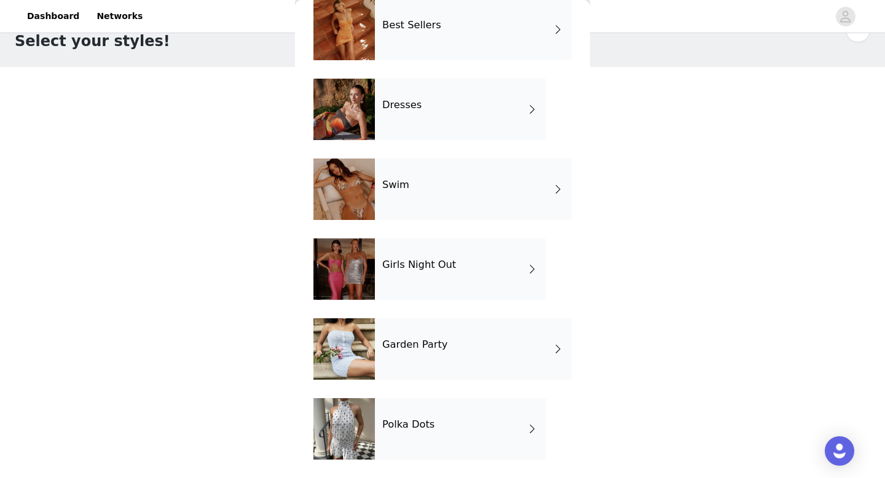
click at [454, 428] on div "Polka Dots" at bounding box center [460, 428] width 171 height 61
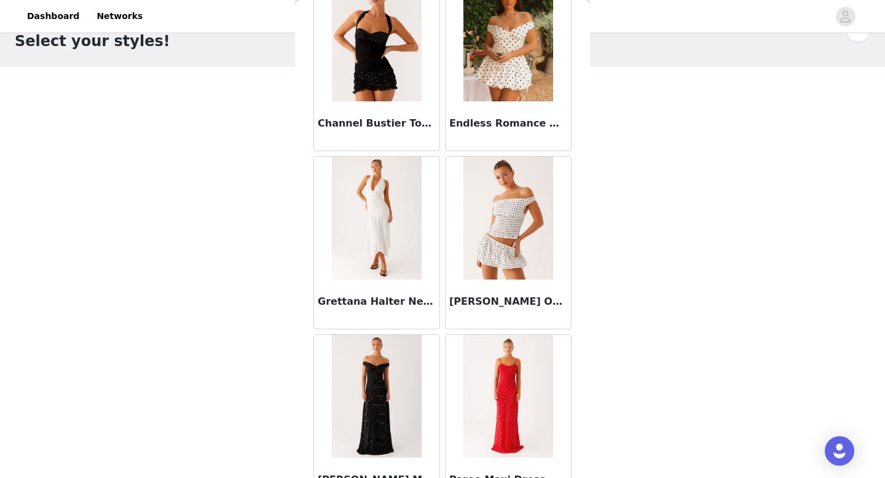
scroll to position [795, 0]
click at [395, 299] on h3 "Grettana Halter Neck Midi Dress - White Polka Dot" at bounding box center [377, 302] width 118 height 15
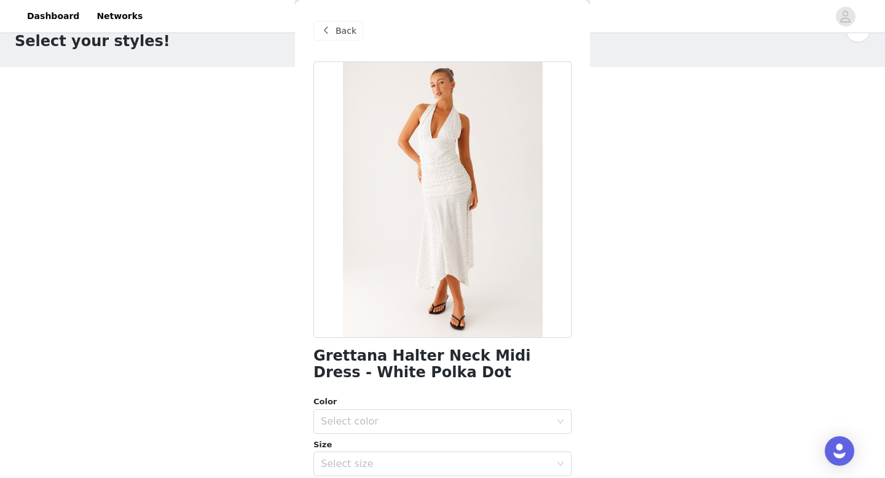
scroll to position [0, 0]
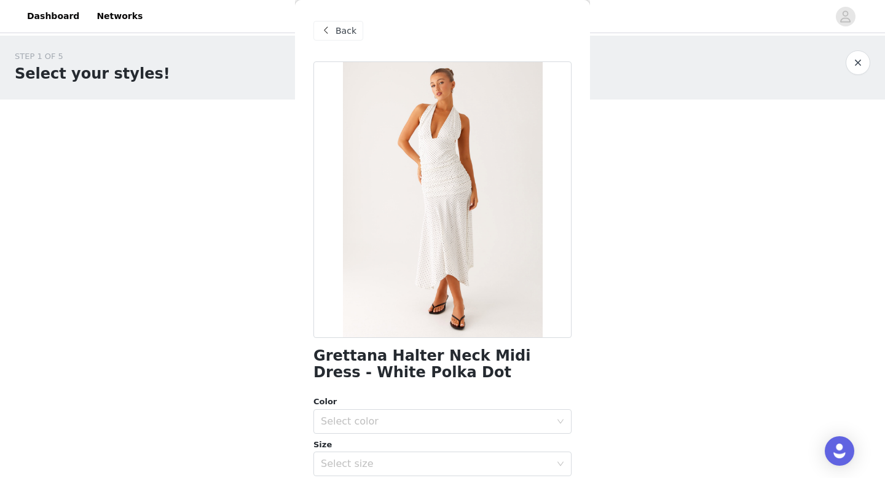
click at [333, 30] on div "Back" at bounding box center [338, 31] width 50 height 20
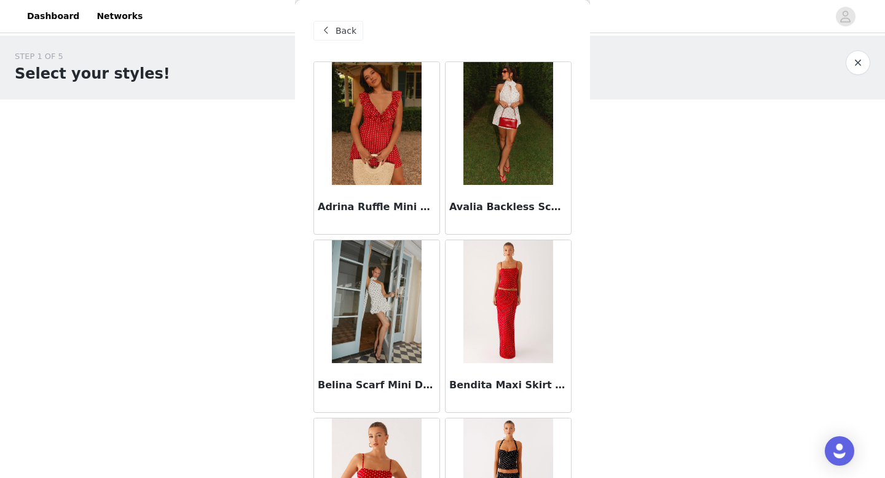
click at [328, 27] on span at bounding box center [325, 30] width 15 height 15
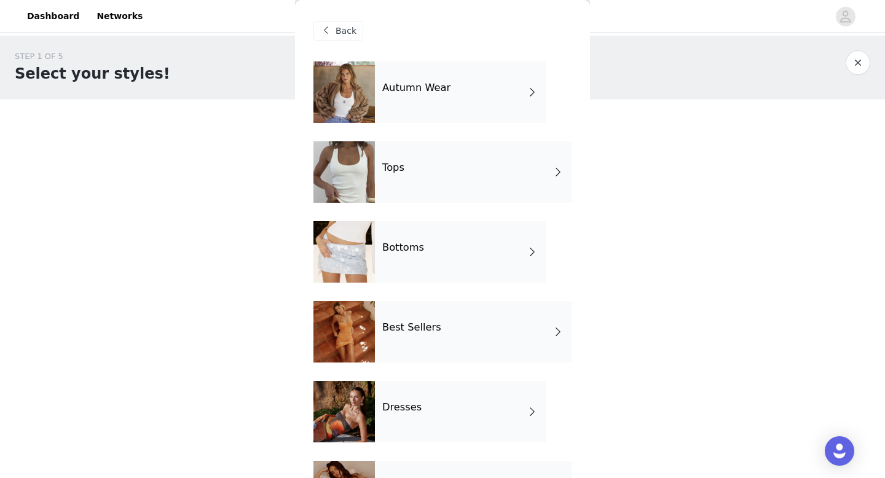
scroll to position [87, 0]
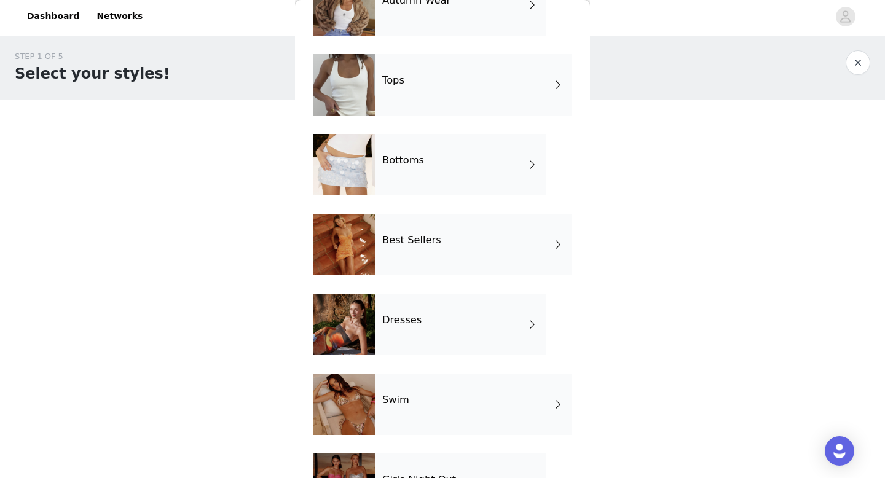
click at [442, 251] on div "Best Sellers" at bounding box center [473, 244] width 197 height 61
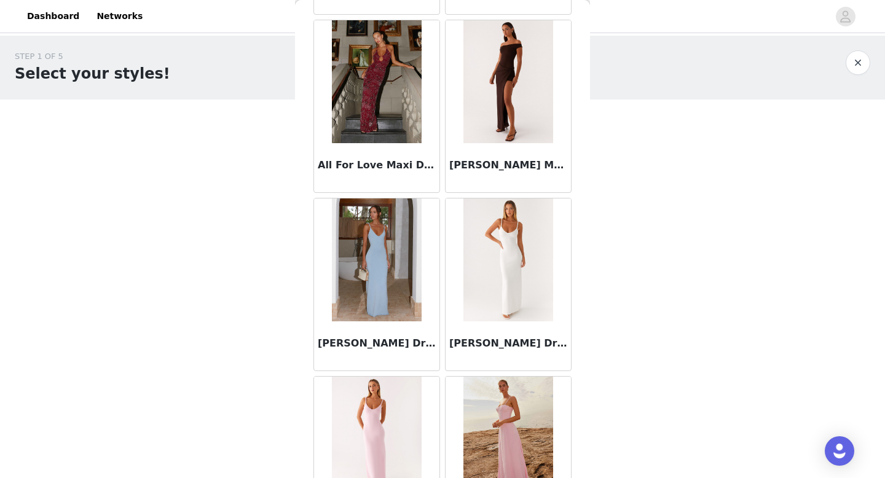
scroll to position [1402, 0]
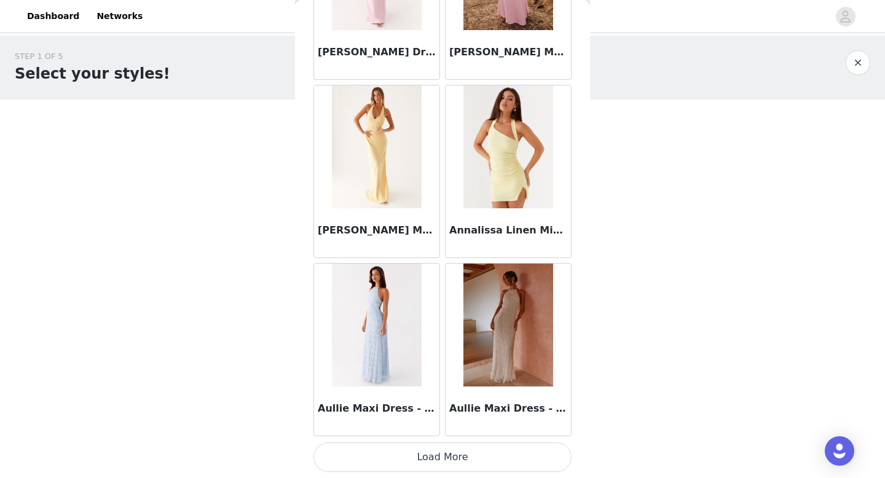
click at [458, 455] on button "Load More" at bounding box center [442, 456] width 258 height 29
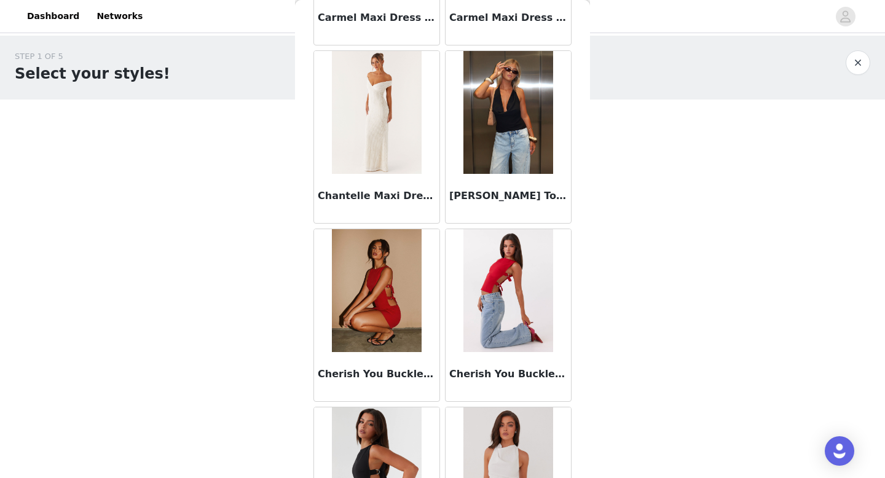
scroll to position [3183, 0]
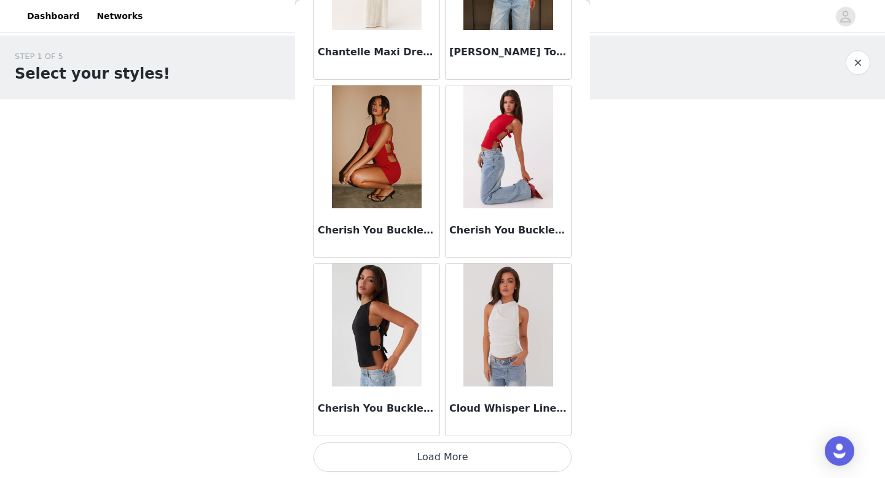
click at [453, 452] on button "Load More" at bounding box center [442, 456] width 258 height 29
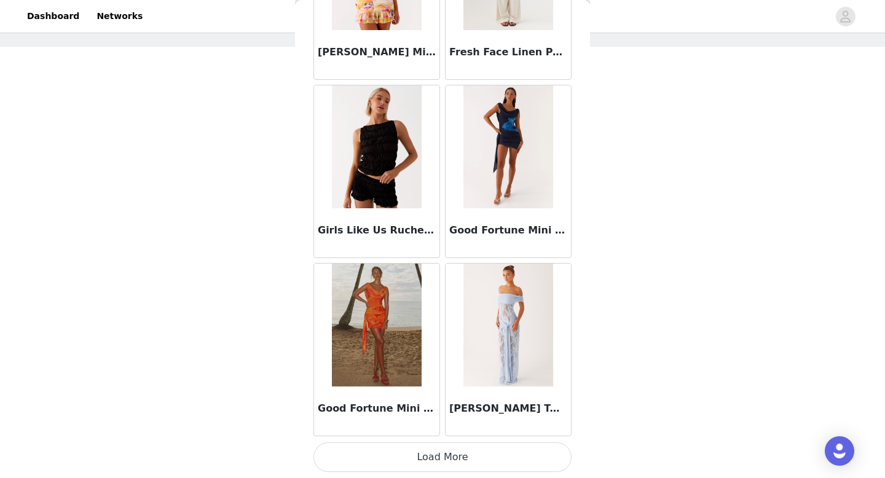
scroll to position [57, 0]
click at [465, 455] on button "Load More" at bounding box center [442, 456] width 258 height 29
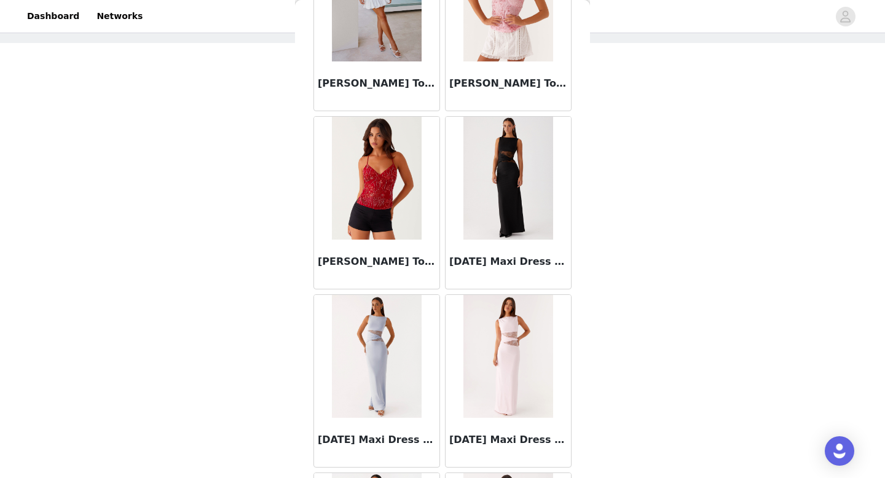
scroll to position [6746, 0]
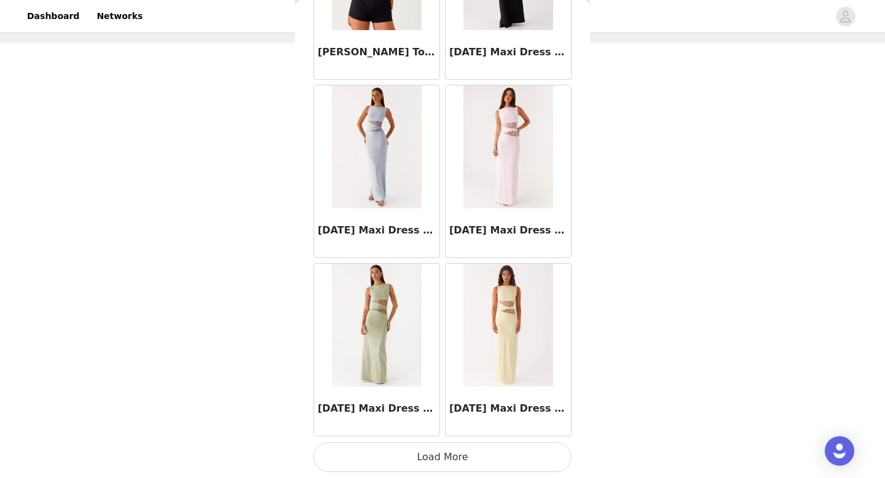
click at [434, 448] on button "Load More" at bounding box center [442, 456] width 258 height 29
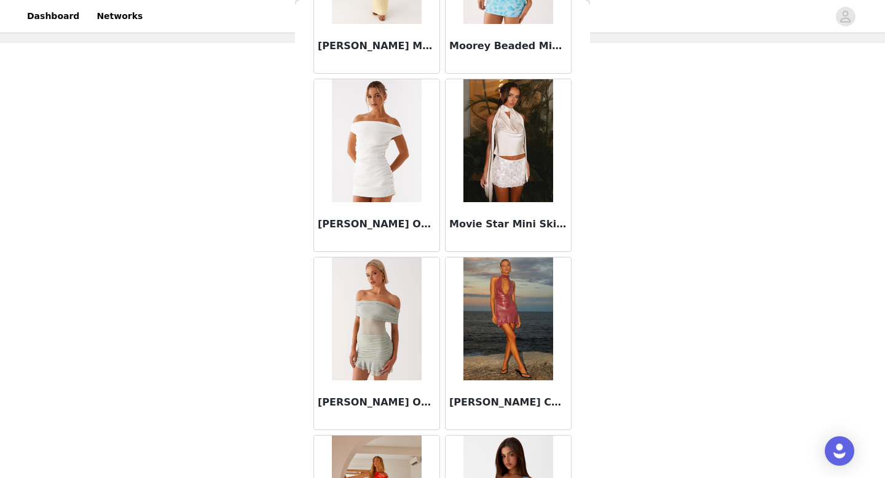
scroll to position [8527, 0]
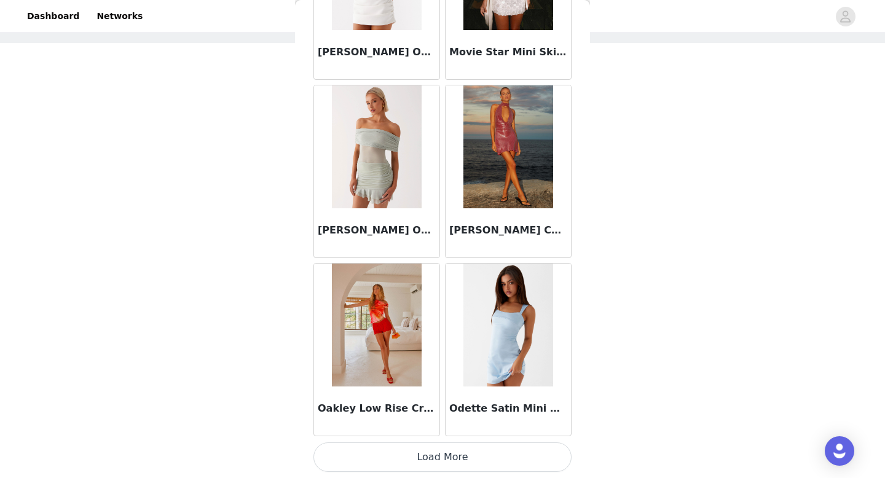
click at [443, 464] on button "Load More" at bounding box center [442, 456] width 258 height 29
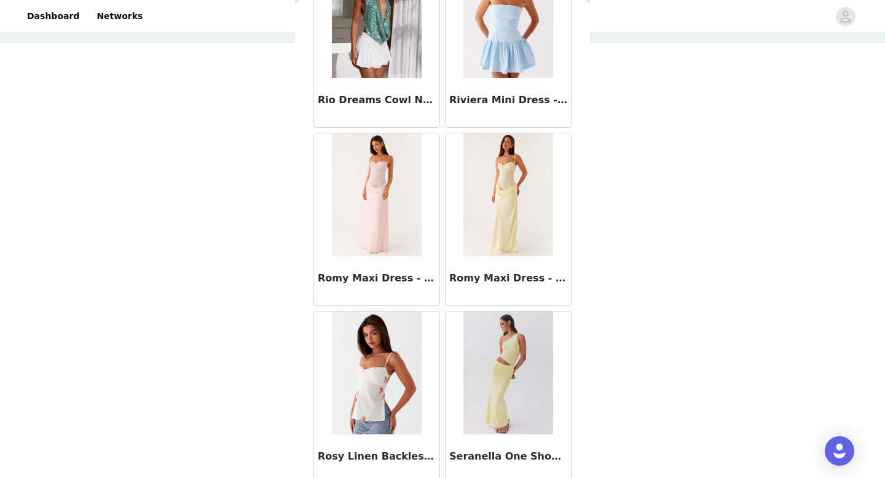
scroll to position [10308, 0]
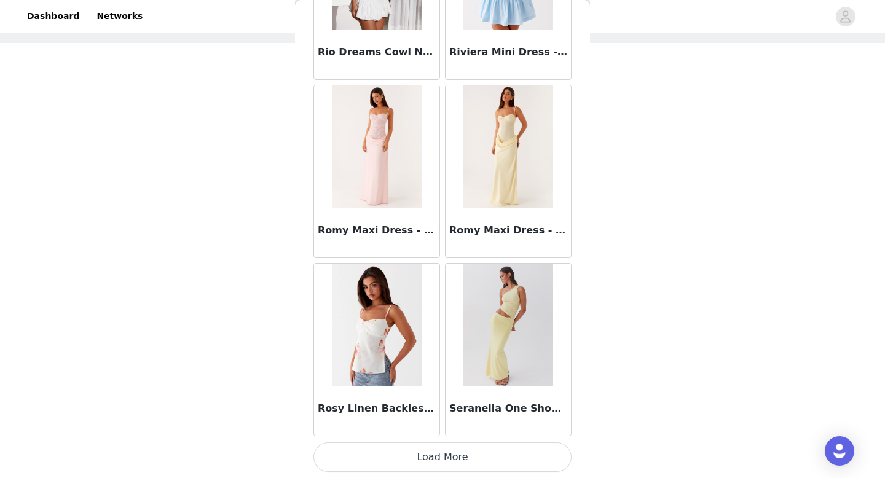
click at [456, 451] on button "Load More" at bounding box center [442, 456] width 258 height 29
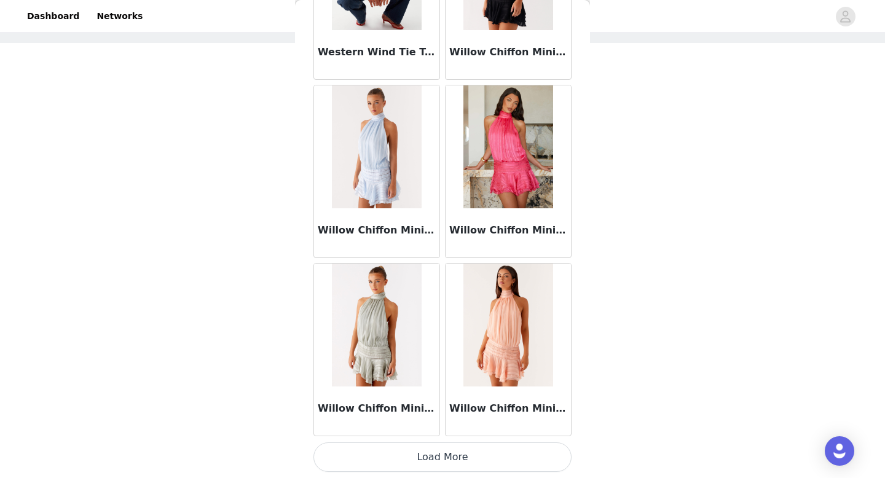
scroll to position [58, 0]
click at [462, 454] on button "Load More" at bounding box center [442, 456] width 258 height 29
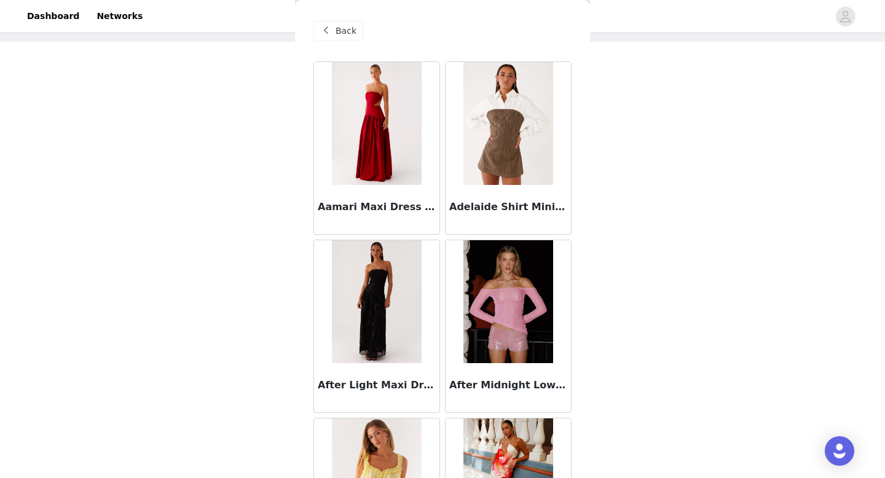
scroll to position [0, 0]
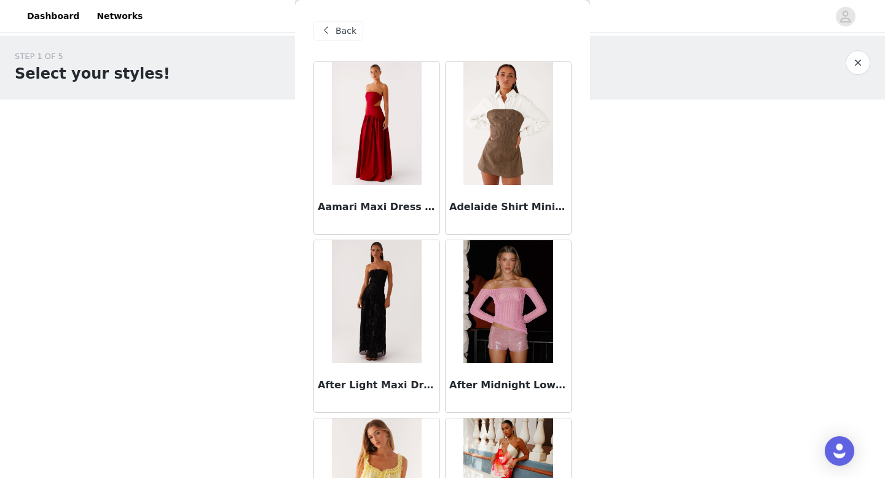
click at [325, 34] on span at bounding box center [325, 30] width 15 height 15
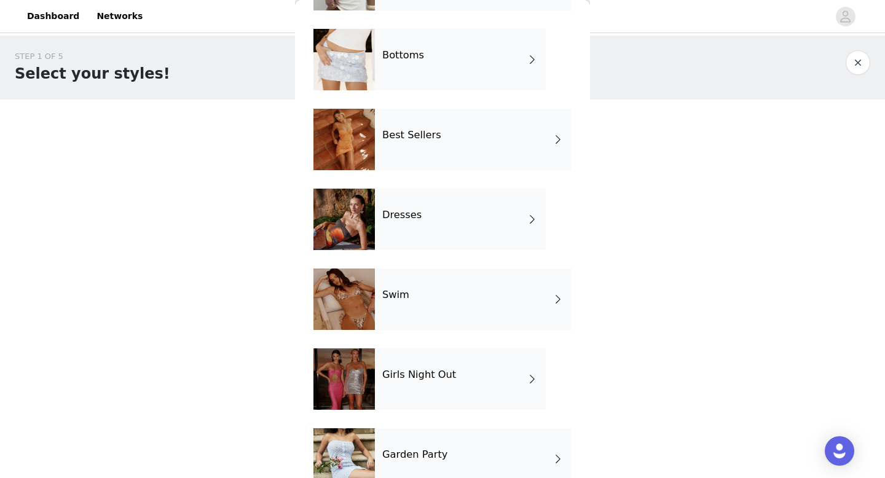
scroll to position [302, 0]
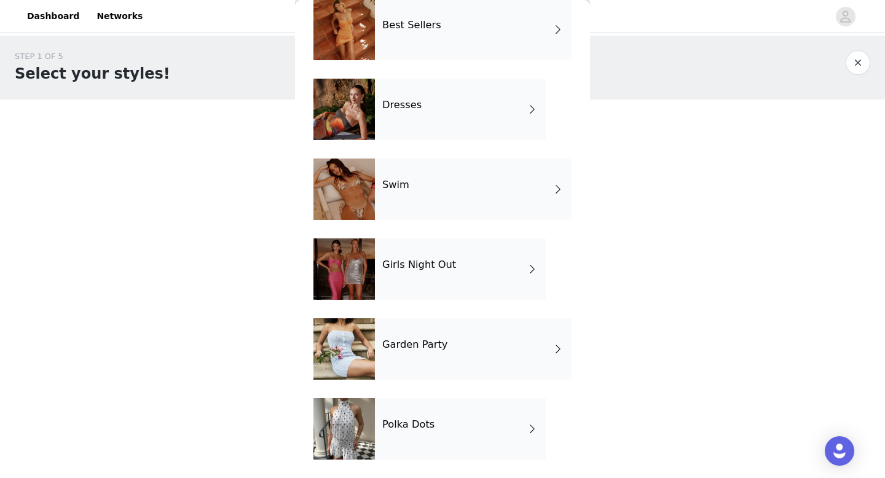
click at [479, 337] on div "Garden Party" at bounding box center [473, 348] width 197 height 61
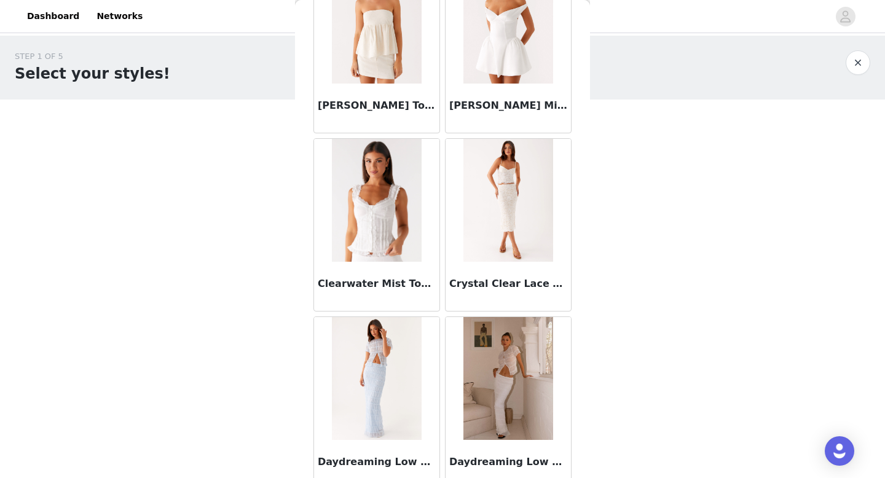
scroll to position [1349, 0]
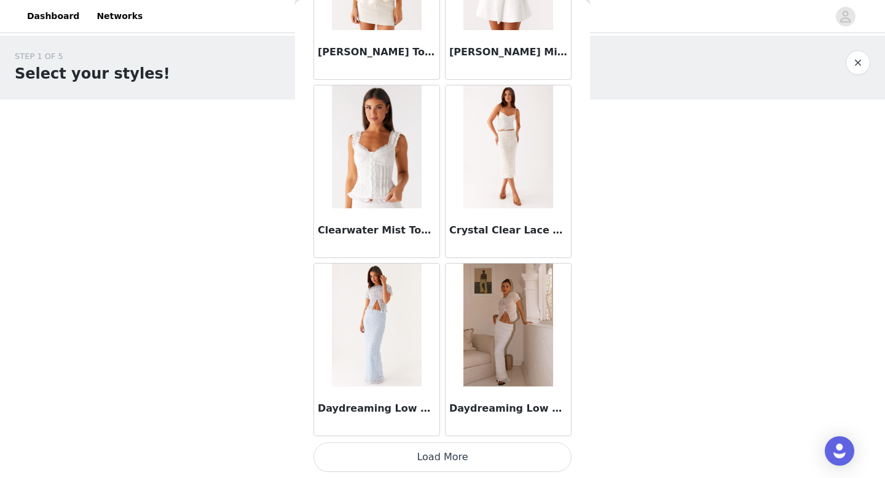
click at [487, 453] on button "Load More" at bounding box center [442, 456] width 258 height 29
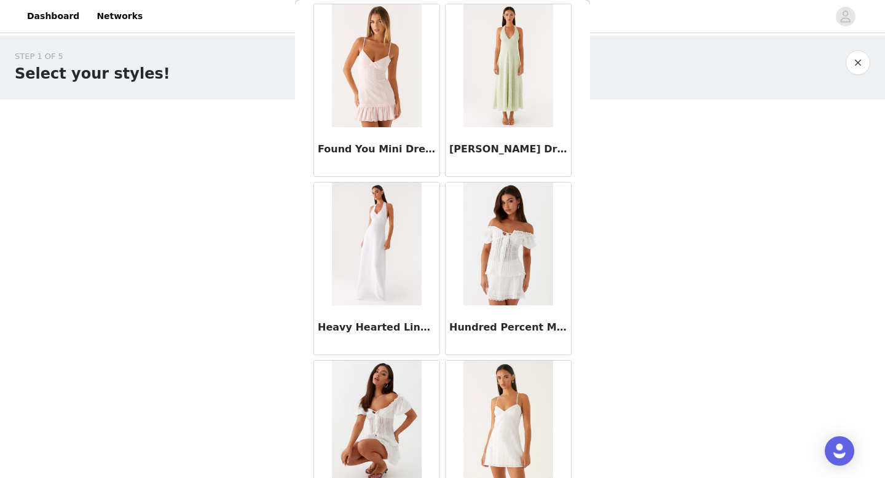
scroll to position [3183, 0]
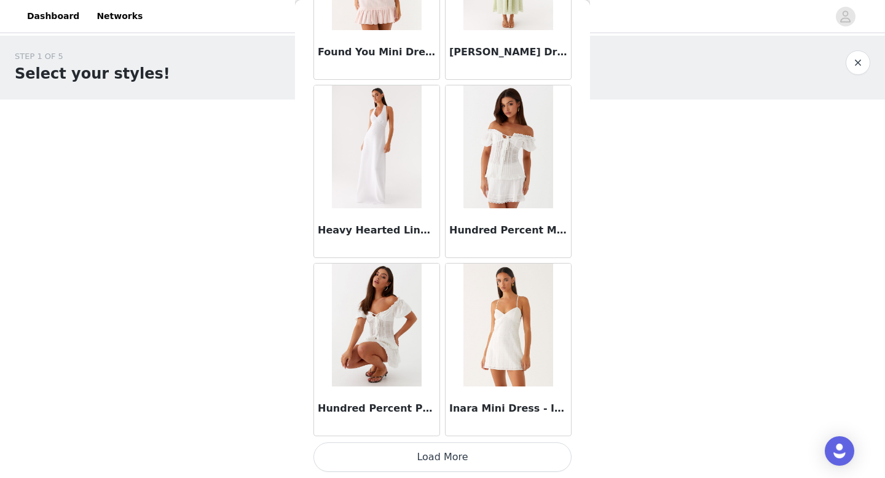
click at [450, 447] on button "Load More" at bounding box center [442, 456] width 258 height 29
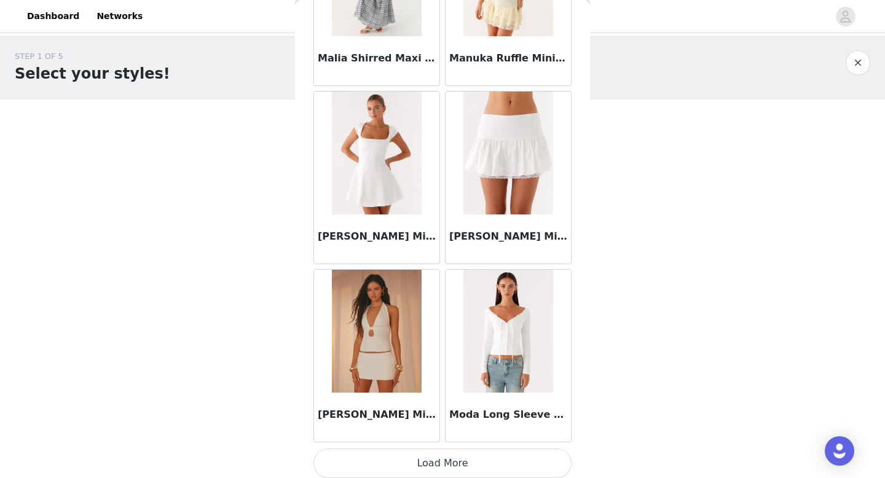
scroll to position [4964, 0]
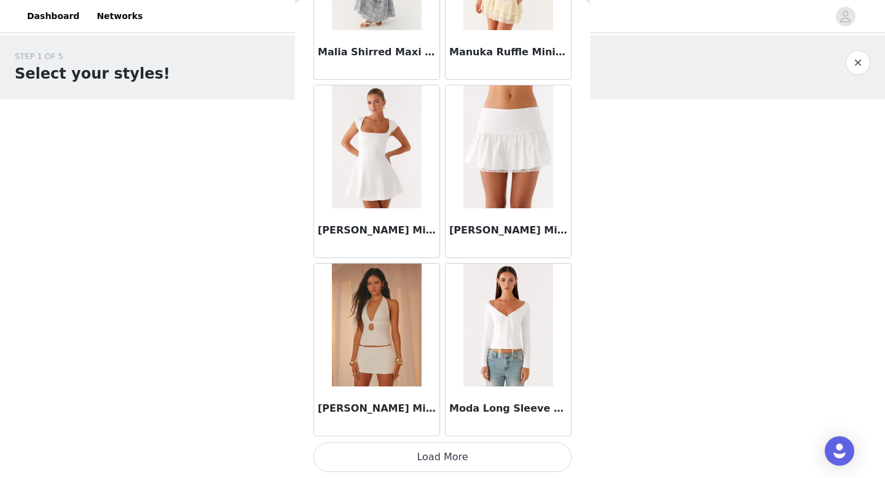
click at [461, 453] on button "Load More" at bounding box center [442, 456] width 258 height 29
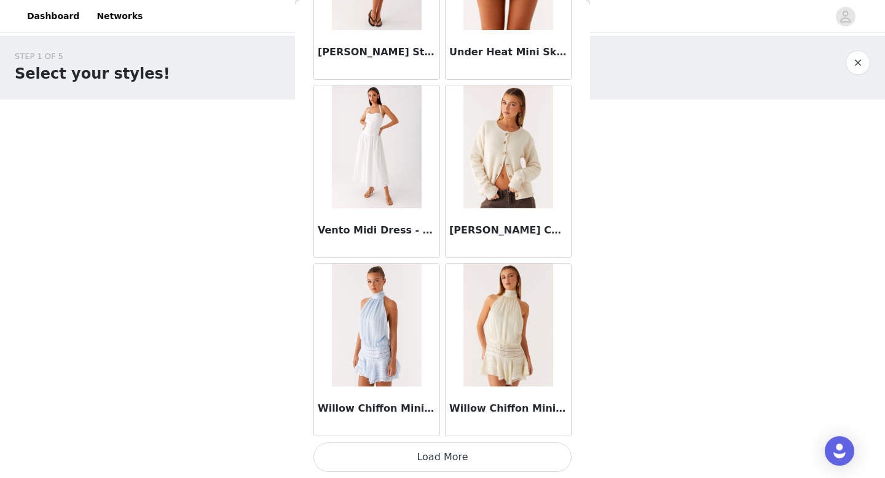
scroll to position [6744, 0]
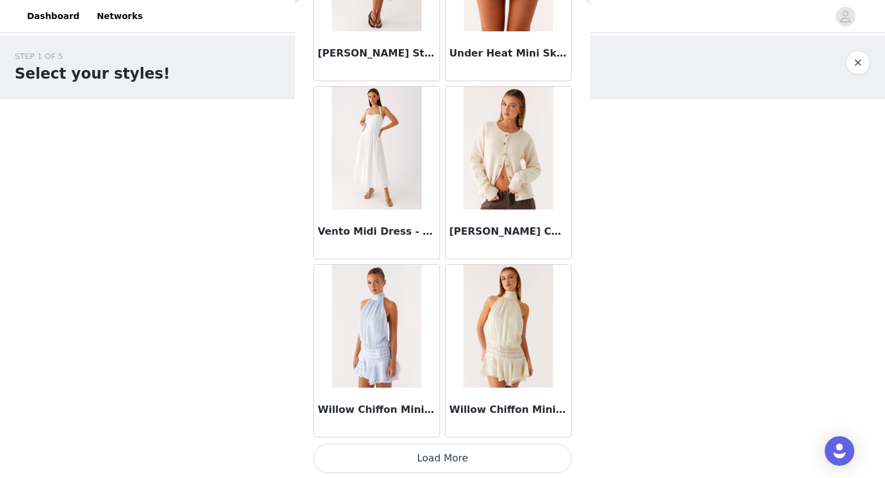
click at [471, 463] on button "Load More" at bounding box center [442, 457] width 258 height 29
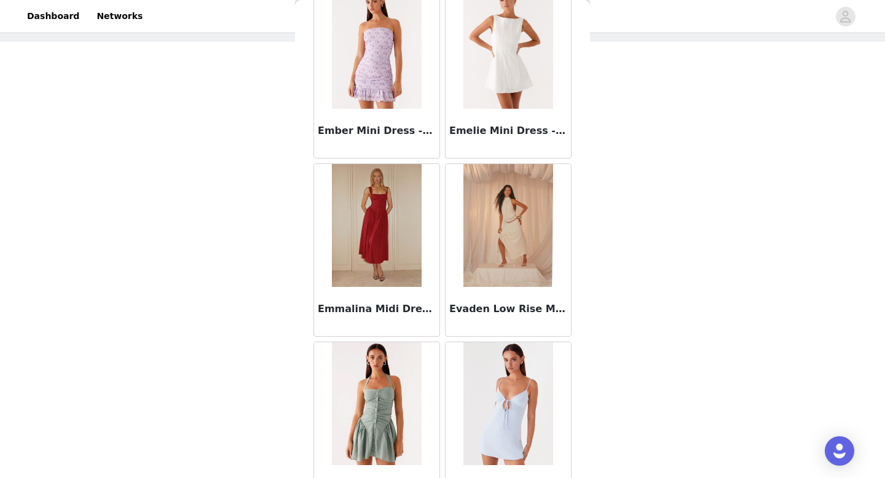
scroll to position [2569, 0]
click at [516, 299] on div "Evaden Low Rise Midi Skirt - Ivory" at bounding box center [507, 311] width 125 height 49
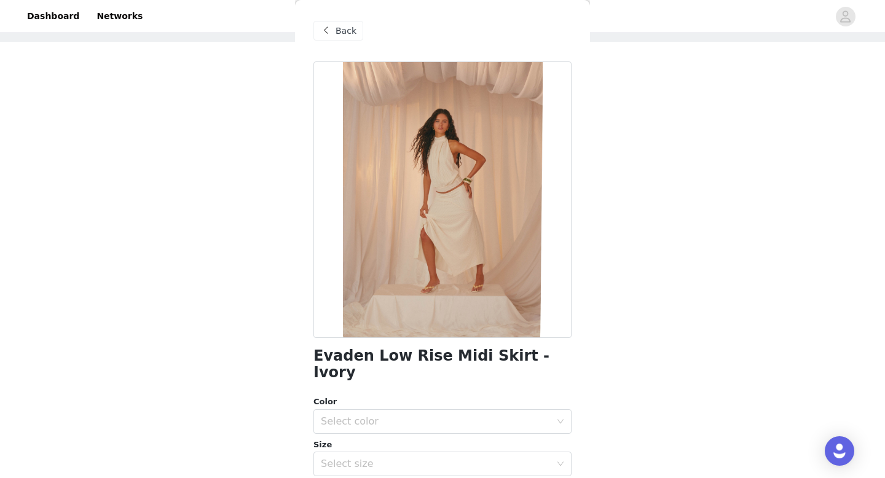
scroll to position [95, 0]
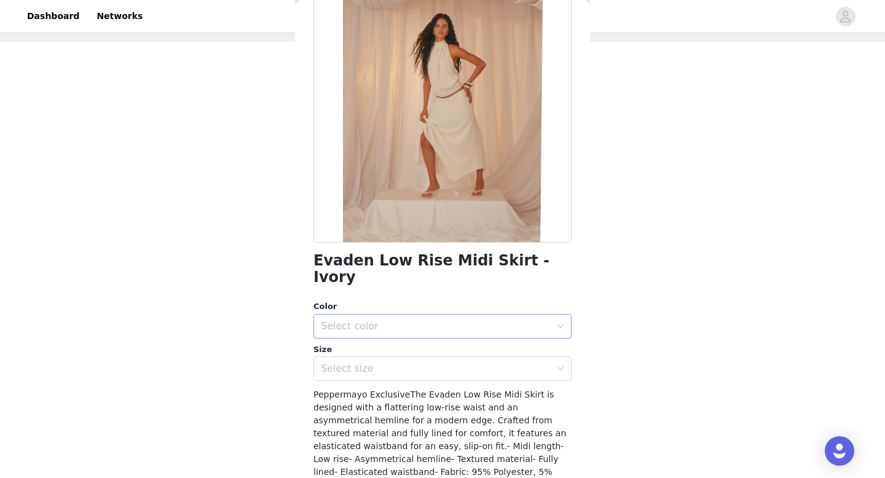
click at [467, 320] on div "Select color" at bounding box center [436, 326] width 230 height 12
click at [477, 327] on li "Ivory" at bounding box center [442, 337] width 258 height 20
click at [484, 362] on div "Select size" at bounding box center [436, 368] width 230 height 12
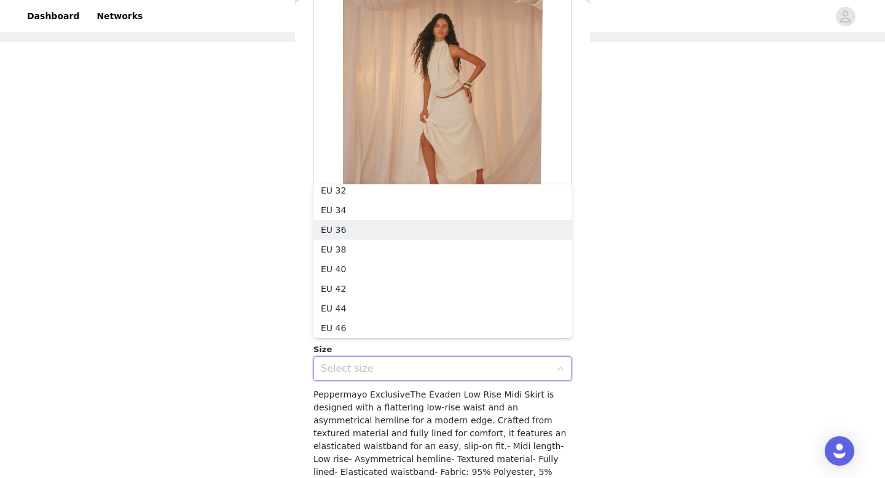
scroll to position [2, 0]
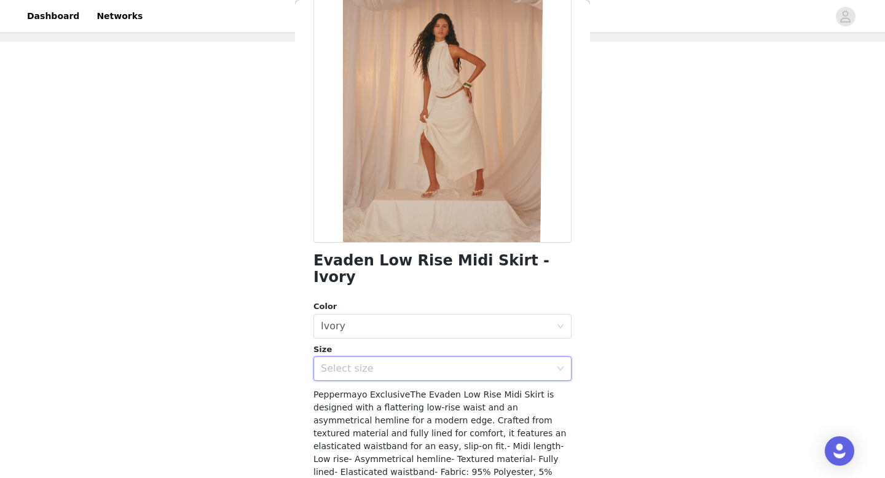
click at [400, 362] on div "Select size" at bounding box center [436, 368] width 230 height 12
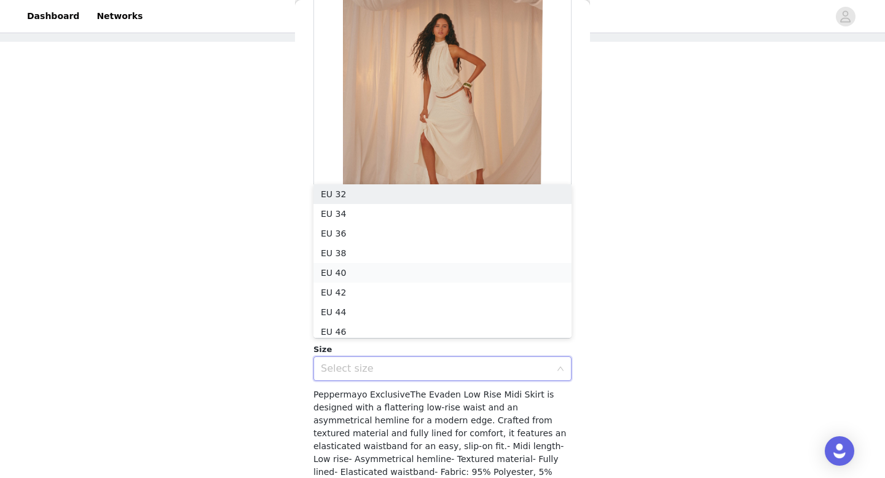
scroll to position [6, 0]
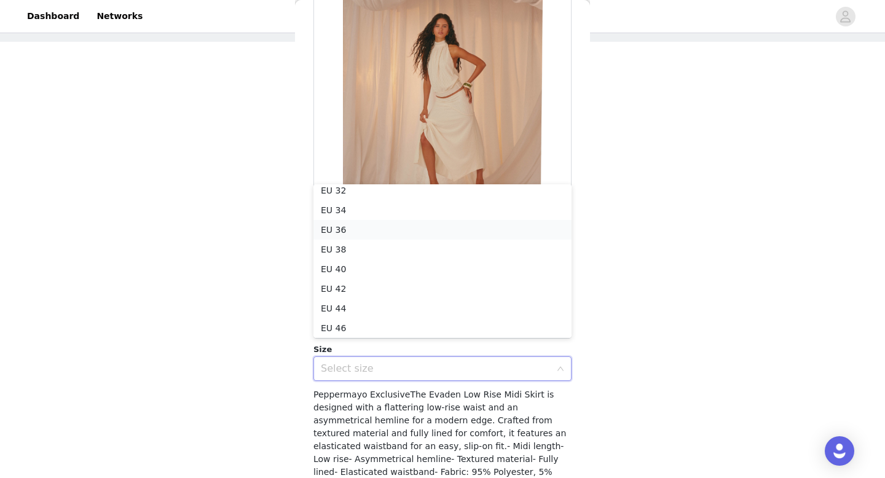
click at [407, 230] on li "EU 36" at bounding box center [442, 230] width 258 height 20
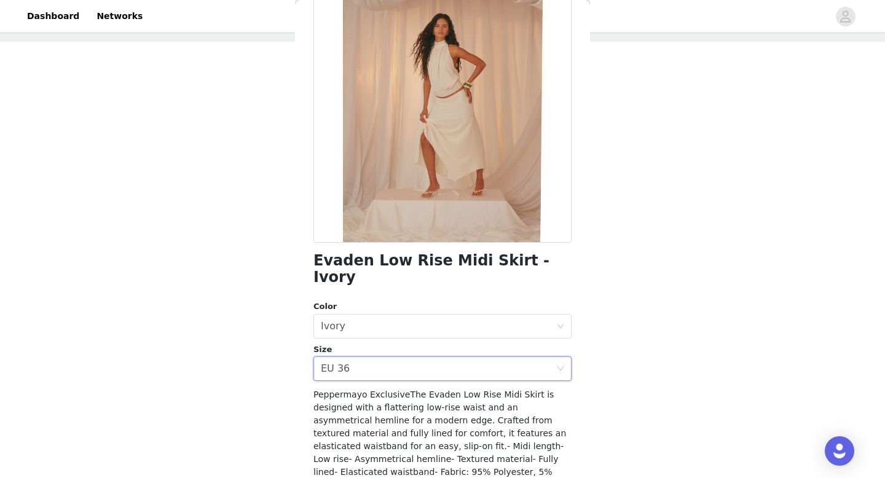
scroll to position [182, 0]
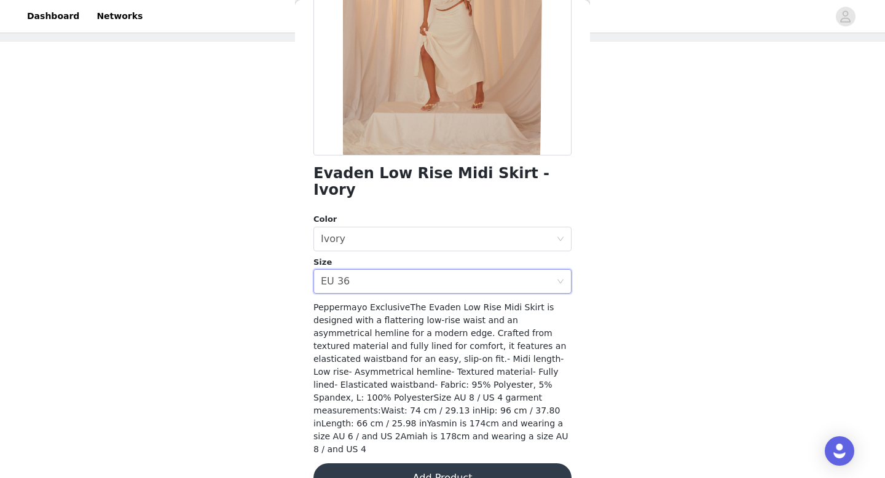
click at [431, 463] on button "Add Product" at bounding box center [442, 477] width 258 height 29
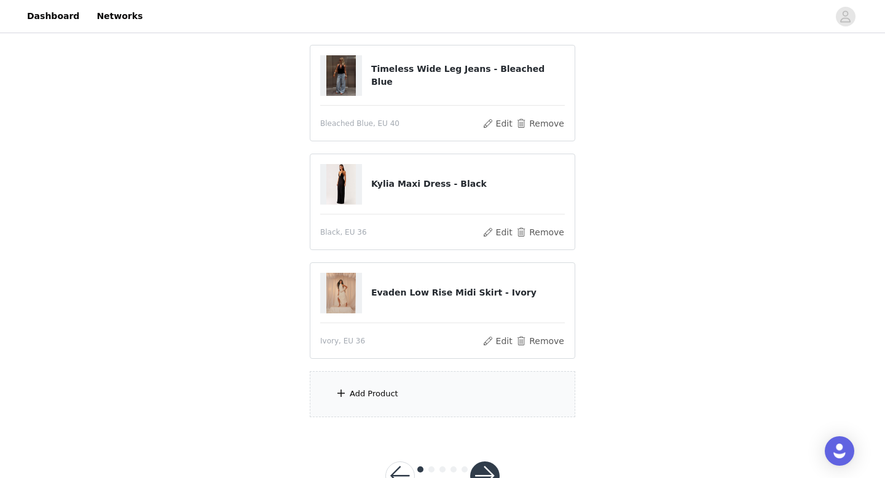
scroll to position [166, 0]
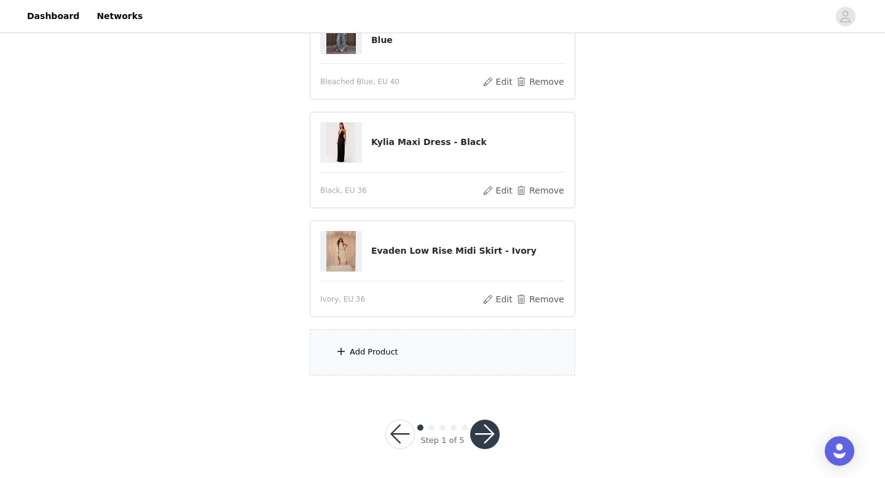
click at [418, 341] on div "Add Product" at bounding box center [442, 352] width 265 height 46
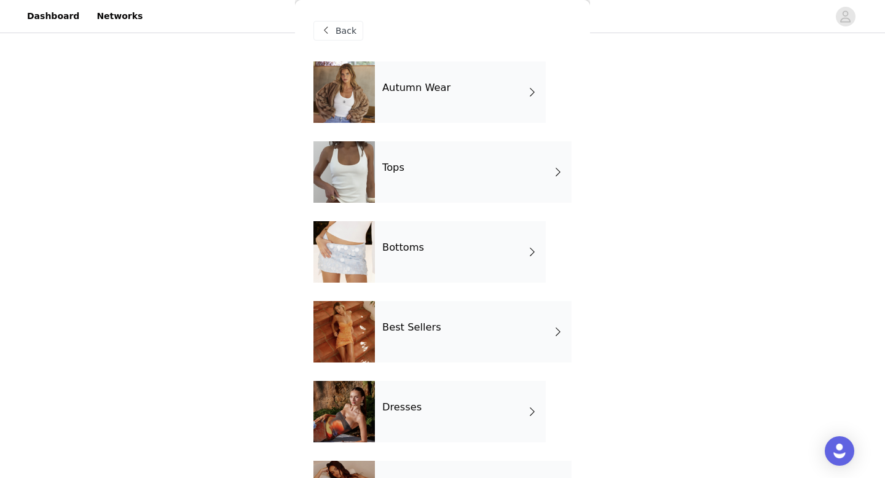
click at [494, 187] on div "Tops" at bounding box center [473, 171] width 197 height 61
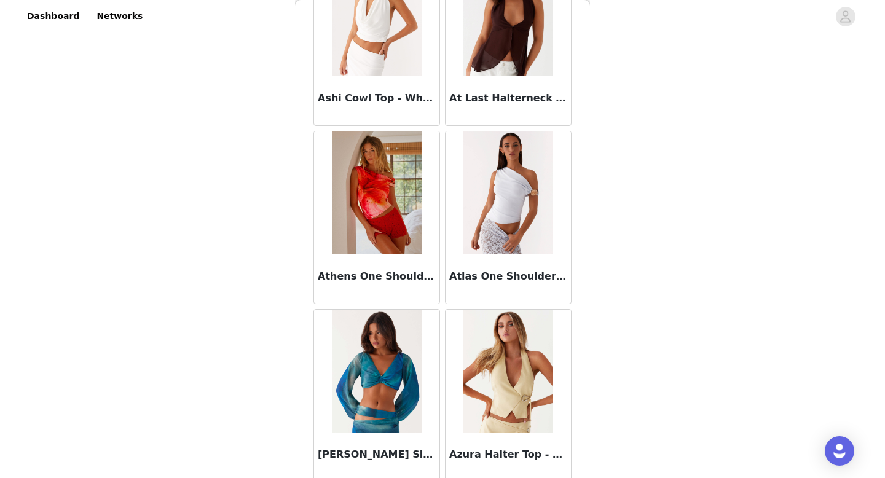
scroll to position [1402, 0]
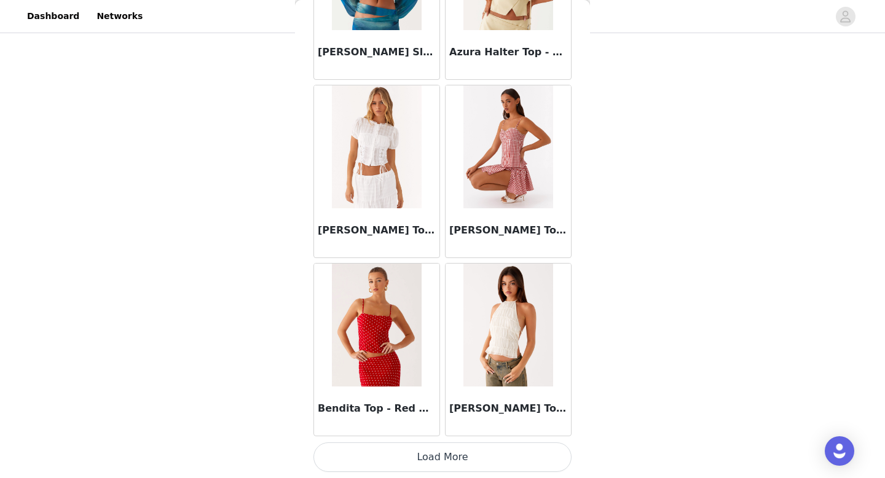
click at [466, 453] on button "Load More" at bounding box center [442, 456] width 258 height 29
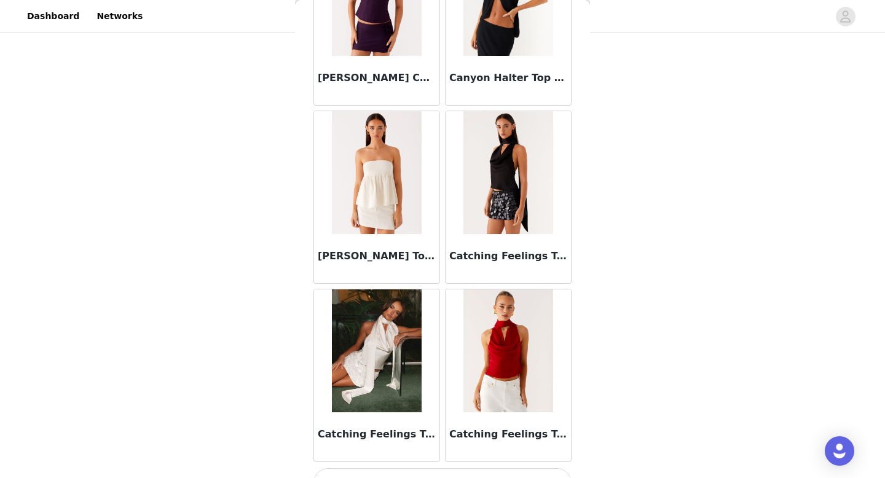
scroll to position [3183, 0]
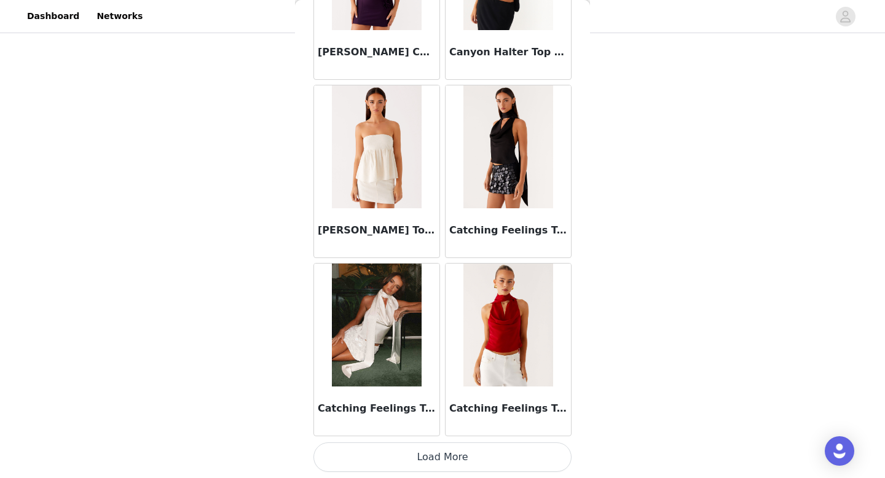
click at [464, 452] on button "Load More" at bounding box center [442, 456] width 258 height 29
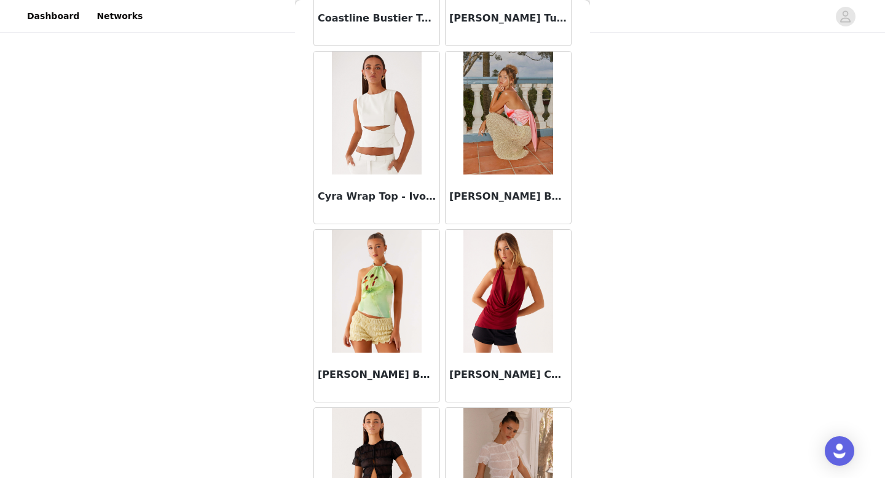
scroll to position [4964, 0]
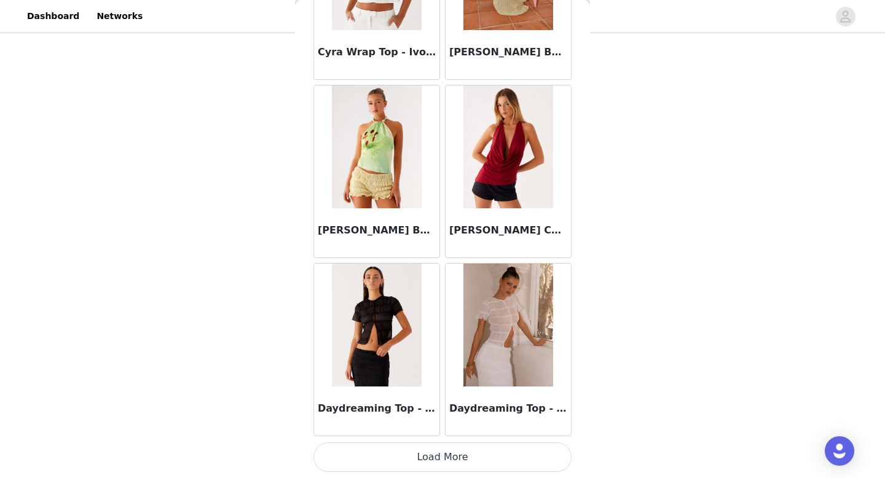
click at [482, 458] on button "Load More" at bounding box center [442, 456] width 258 height 29
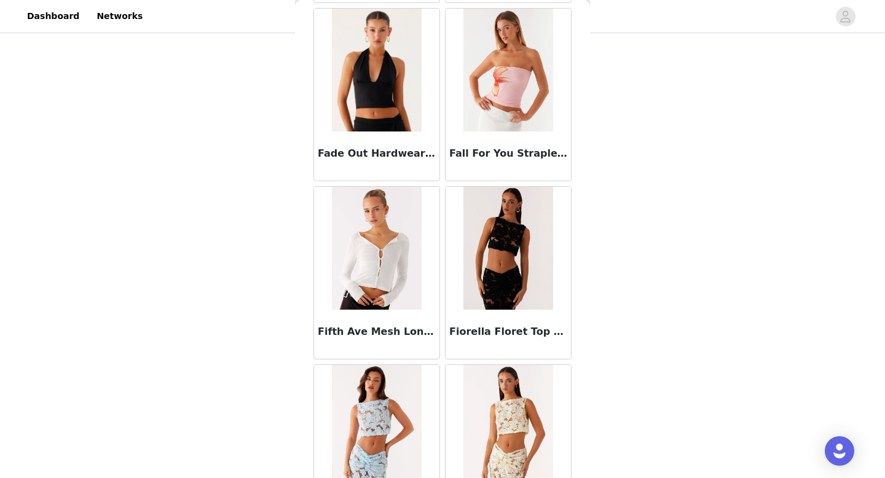
scroll to position [5892, 0]
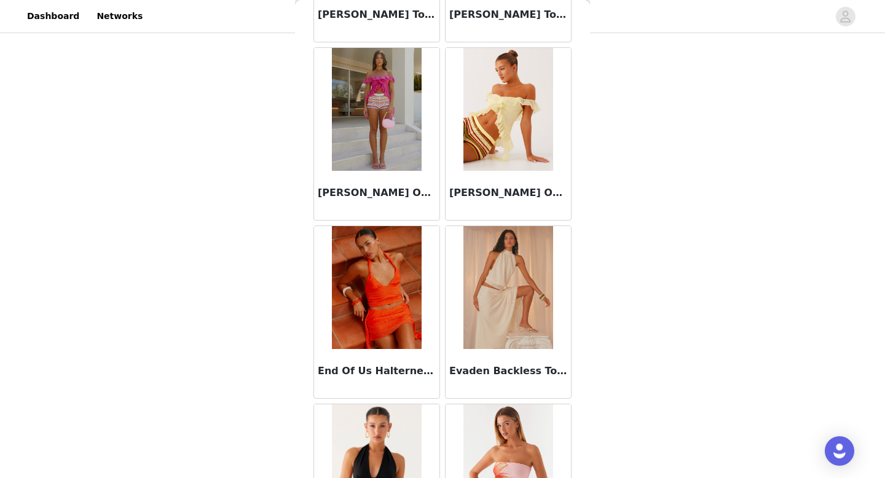
click at [527, 367] on h3 "Evaden Backless Top - Ivory" at bounding box center [508, 371] width 118 height 15
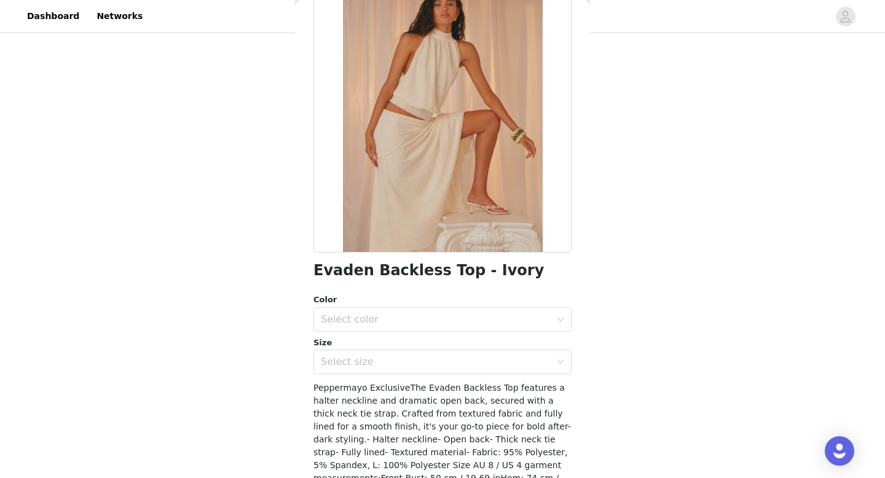
scroll to position [87, 0]
click at [545, 318] on div "Select color" at bounding box center [436, 318] width 230 height 12
click at [525, 348] on li "Ivory" at bounding box center [442, 345] width 258 height 20
click at [525, 363] on div "Select size" at bounding box center [436, 360] width 230 height 12
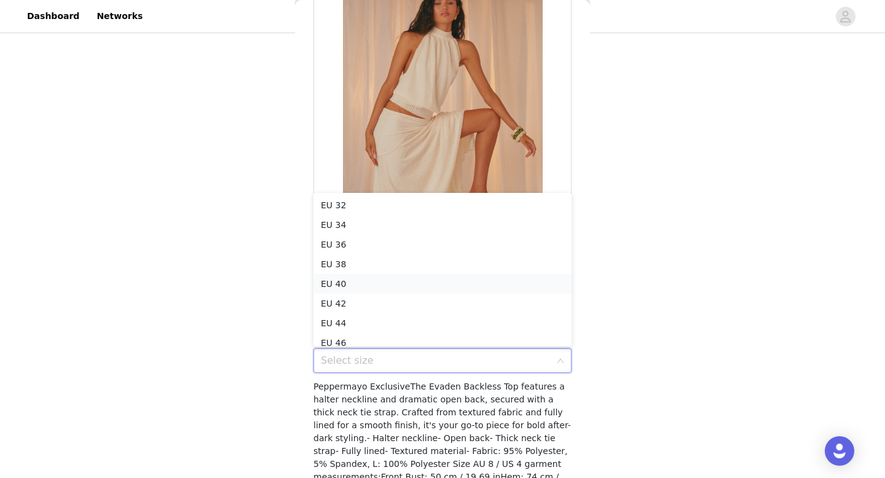
scroll to position [6, 0]
click at [444, 217] on li "EU 34" at bounding box center [442, 219] width 258 height 20
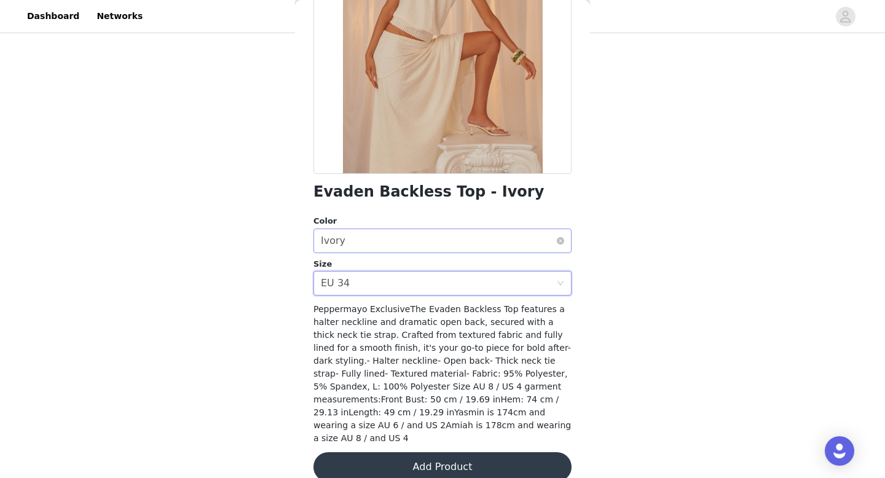
scroll to position [170, 0]
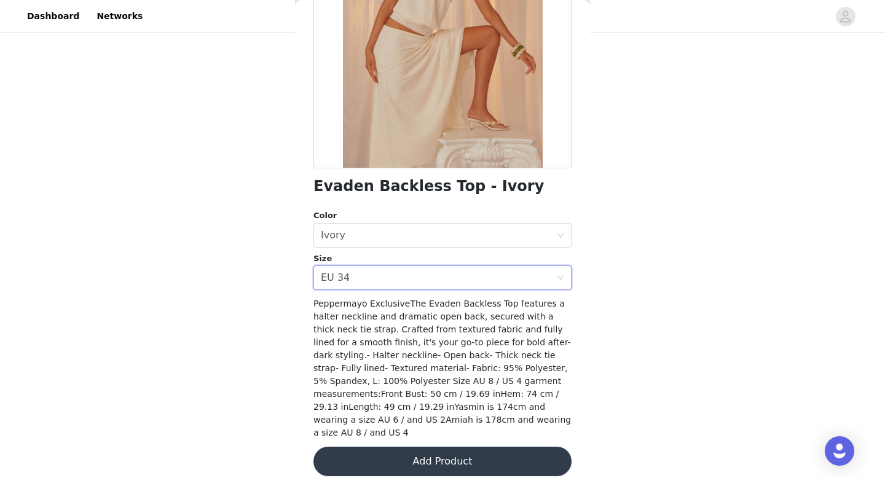
click at [458, 454] on button "Add Product" at bounding box center [442, 461] width 258 height 29
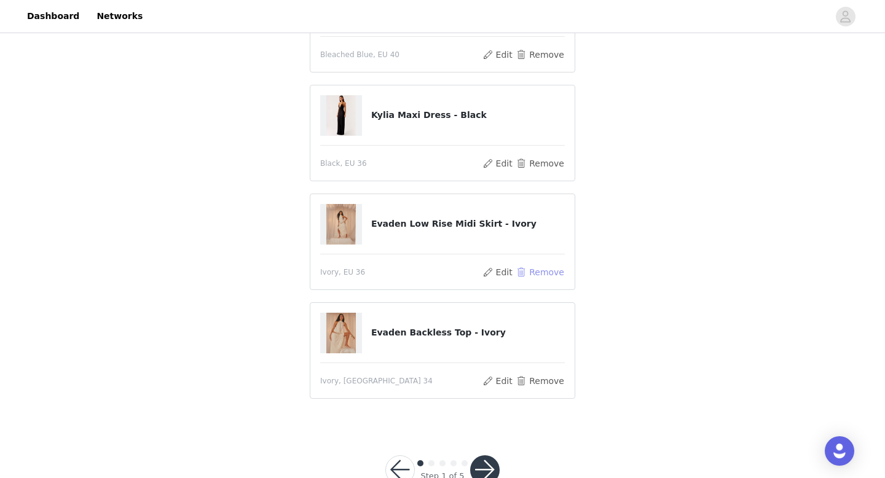
scroll to position [163, 0]
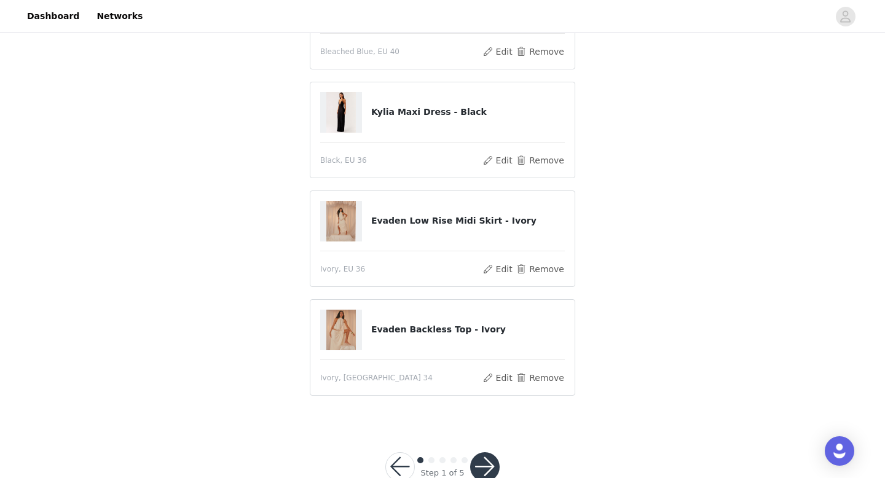
click at [483, 465] on button "button" at bounding box center [484, 466] width 29 height 29
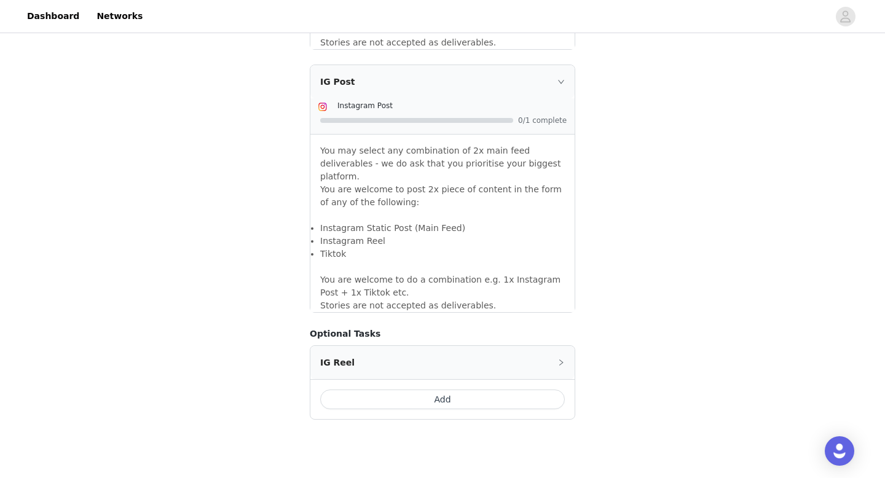
scroll to position [1069, 0]
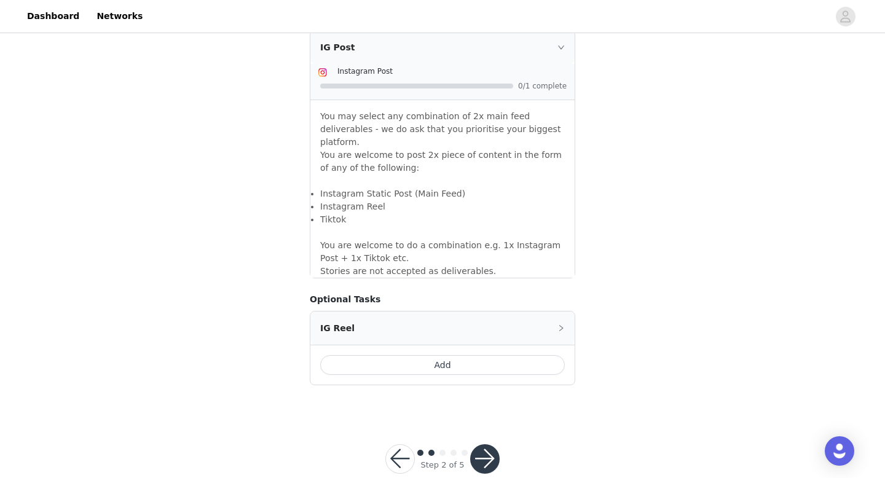
click at [483, 444] on button "button" at bounding box center [484, 458] width 29 height 29
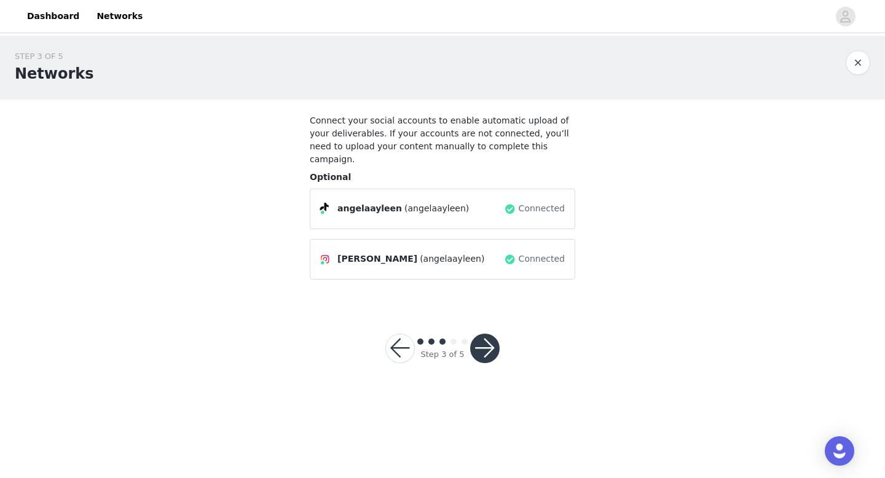
click at [490, 334] on button "button" at bounding box center [484, 348] width 29 height 29
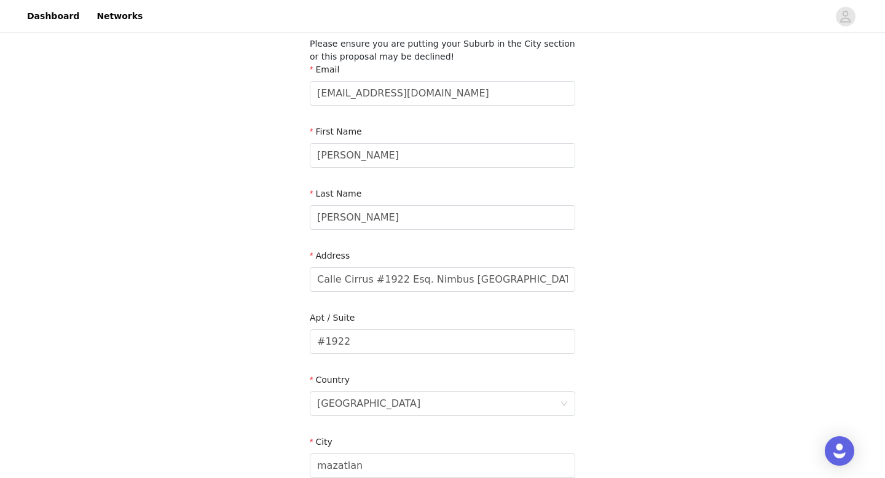
scroll to position [82, 0]
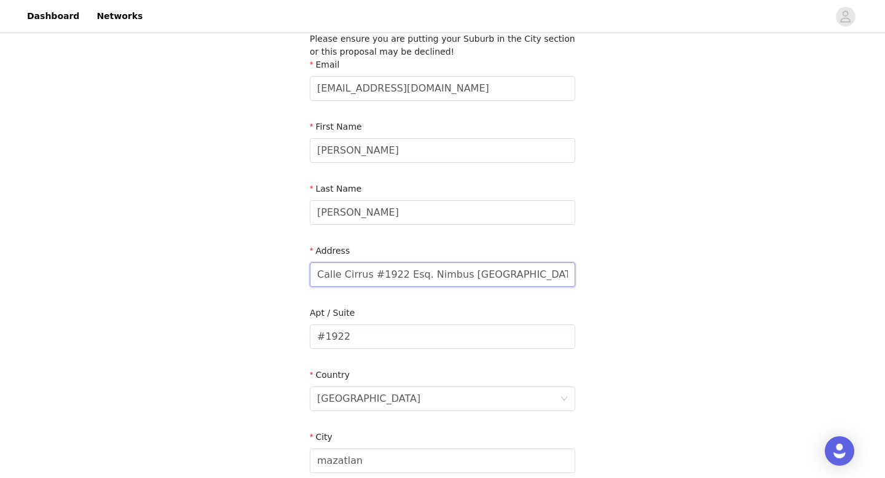
click at [548, 270] on input "Calle Cirrus #1922 Esq. Nimbus [GEOGRAPHIC_DATA] . Cp 82112" at bounding box center [442, 274] width 265 height 25
drag, startPoint x: 553, startPoint y: 269, endPoint x: 321, endPoint y: 265, distance: 231.6
click at [321, 265] on input "Calle Cirrus #1922 Esq. Nimbus [GEOGRAPHIC_DATA] . Cp 82112" at bounding box center [442, 274] width 265 height 25
type input "itos . Cp 82112"
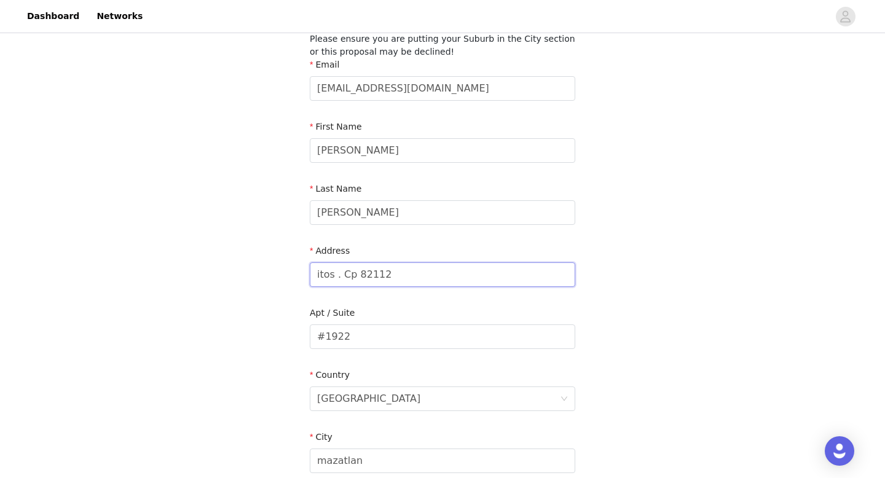
drag, startPoint x: 393, startPoint y: 279, endPoint x: 311, endPoint y: 276, distance: 82.3
click at [311, 276] on input "itos . Cp 82112" at bounding box center [442, 274] width 265 height 25
type input "[STREET_ADDRESS]"
drag, startPoint x: 362, startPoint y: 334, endPoint x: 307, endPoint y: 334, distance: 55.3
click at [307, 334] on section "Please ensure you are putting your Suburb in the City section or this proposal …" at bounding box center [442, 356] width 295 height 676
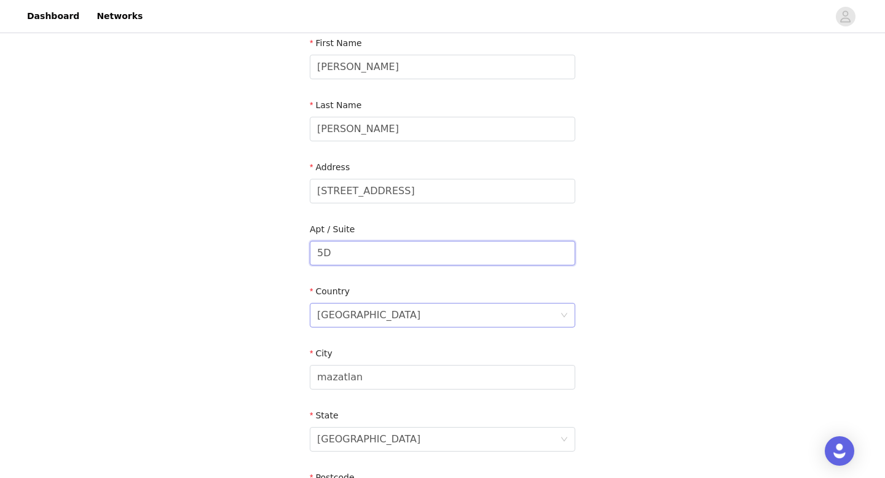
scroll to position [166, 0]
type input "5D"
click at [369, 305] on div "[GEOGRAPHIC_DATA]" at bounding box center [438, 313] width 243 height 23
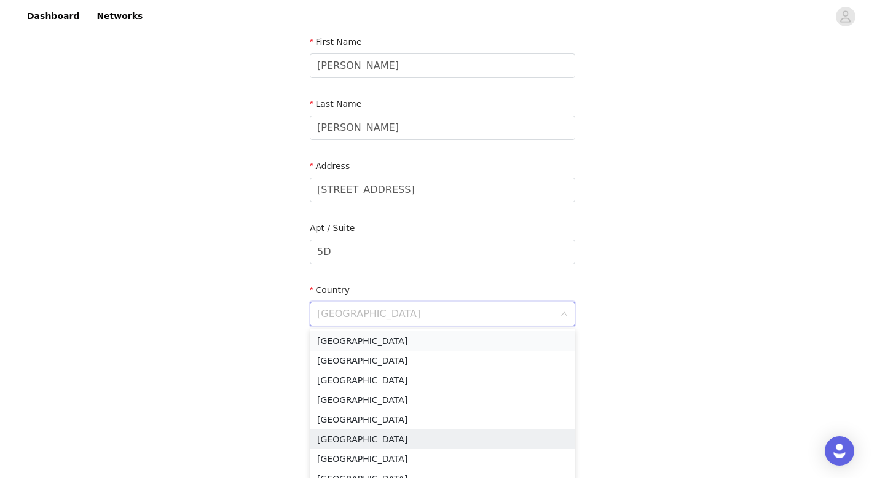
click at [376, 336] on li "[GEOGRAPHIC_DATA]" at bounding box center [442, 341] width 265 height 20
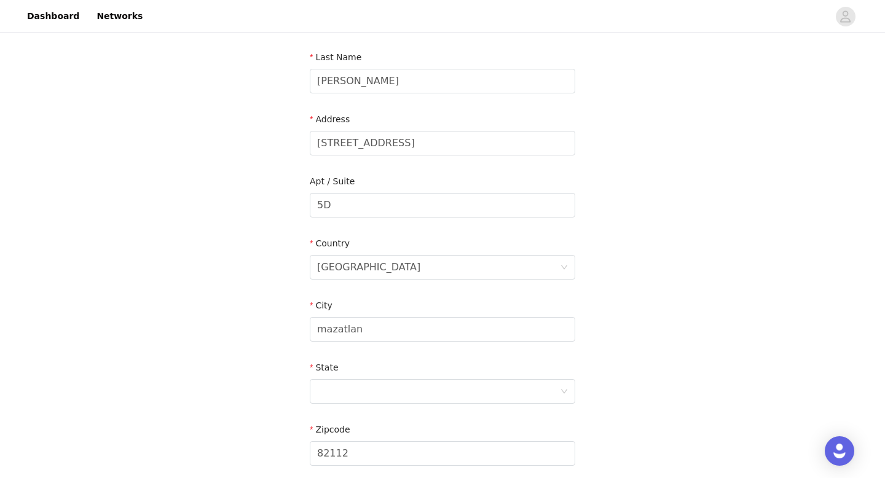
scroll to position [216, 0]
drag, startPoint x: 369, startPoint y: 321, endPoint x: 290, endPoint y: 321, distance: 78.6
click at [290, 321] on div "STEP 4 OF 5 Shipping Information Please ensure you are putting your Suburb in t…" at bounding box center [442, 190] width 885 height 740
type input "[US_STATE]"
click at [335, 385] on div at bounding box center [438, 388] width 243 height 23
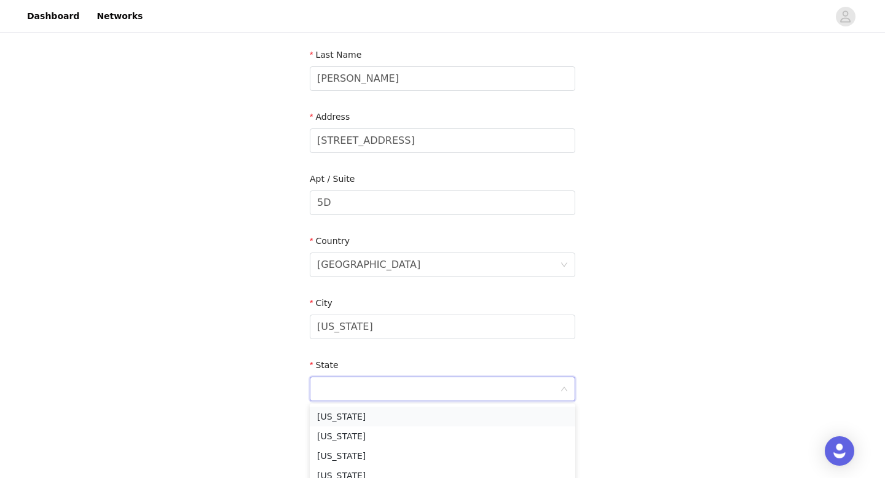
scroll to position [749, 0]
click at [357, 434] on li "[US_STATE]" at bounding box center [442, 434] width 265 height 20
click at [598, 352] on div "STEP 4 OF 5 Shipping Information Please ensure you are putting your Suburb in t…" at bounding box center [442, 190] width 885 height 740
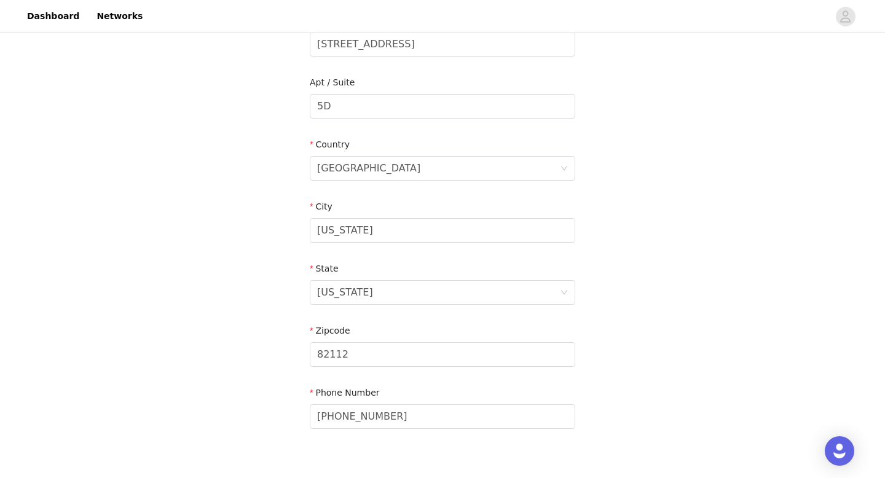
scroll to position [319, 0]
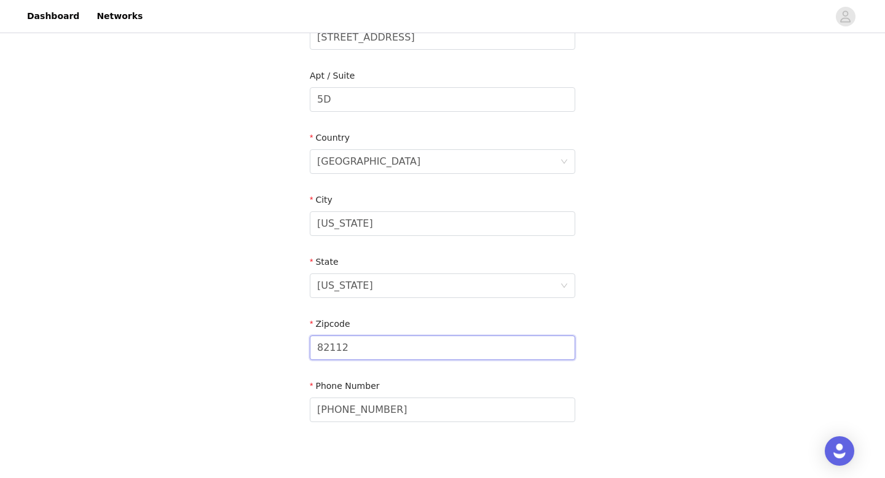
click at [545, 348] on input "82112" at bounding box center [442, 347] width 265 height 25
drag, startPoint x: 545, startPoint y: 348, endPoint x: 309, endPoint y: 342, distance: 236.6
click at [310, 342] on input "82112" at bounding box center [442, 347] width 265 height 25
type input "10028"
click at [618, 390] on div "STEP 4 OF 5 Shipping Information Please ensure you are putting your Suburb in t…" at bounding box center [442, 87] width 885 height 740
